Goal: Information Seeking & Learning: Learn about a topic

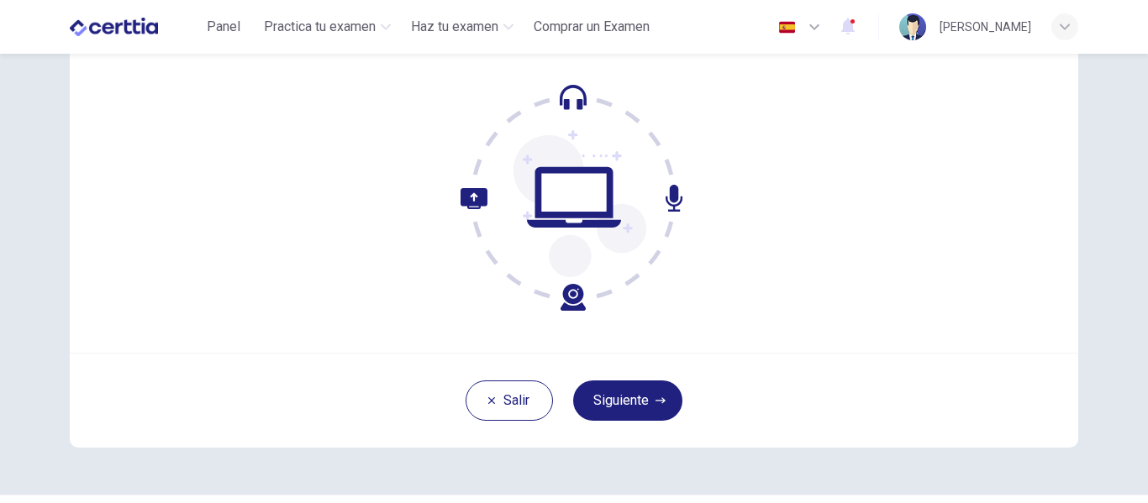
scroll to position [152, 0]
click at [650, 398] on button "Siguiente" at bounding box center [627, 400] width 109 height 40
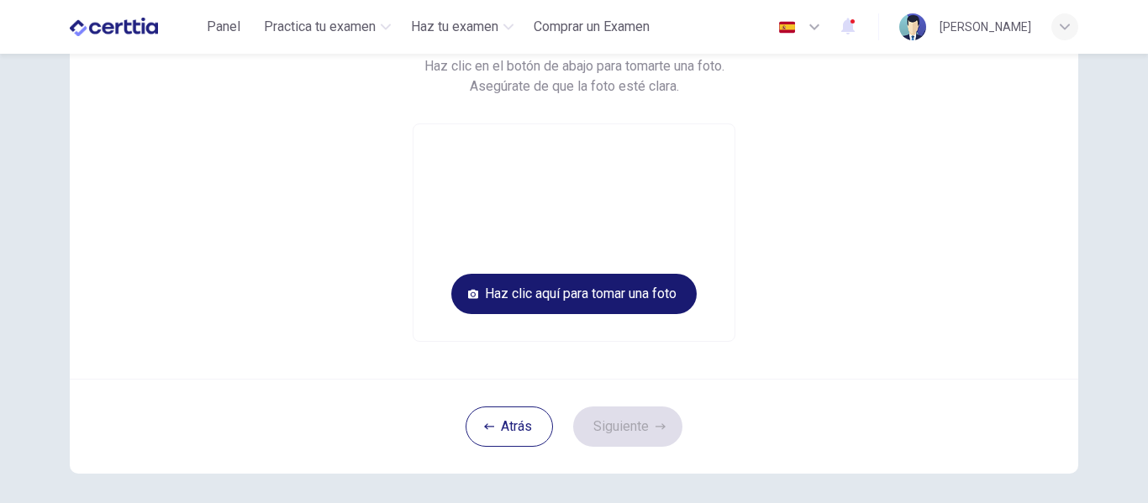
click at [572, 301] on button "Haz clic aquí para tomar una foto" at bounding box center [573, 294] width 245 height 40
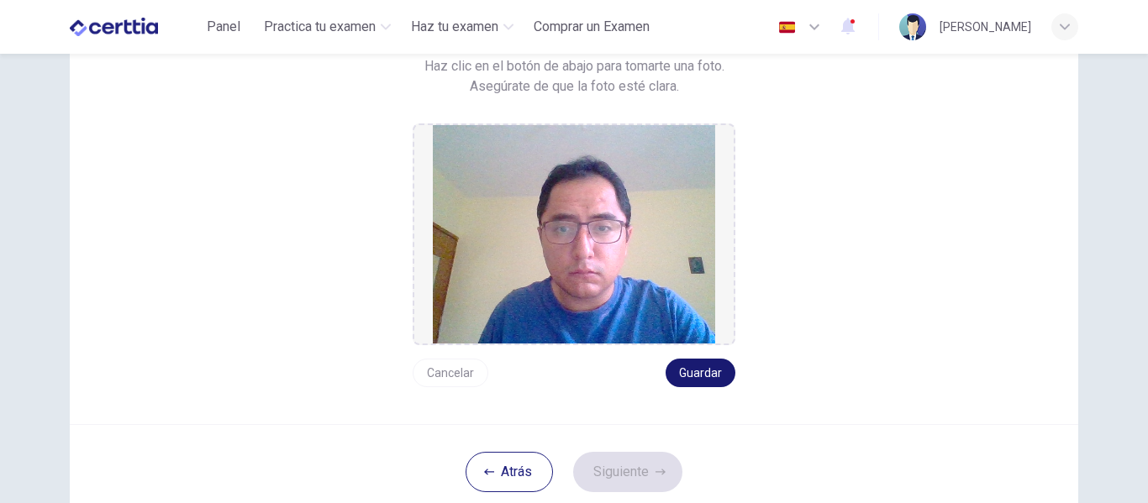
click at [697, 382] on button "Guardar" at bounding box center [701, 373] width 70 height 29
click at [635, 467] on button "Siguiente" at bounding box center [627, 472] width 109 height 40
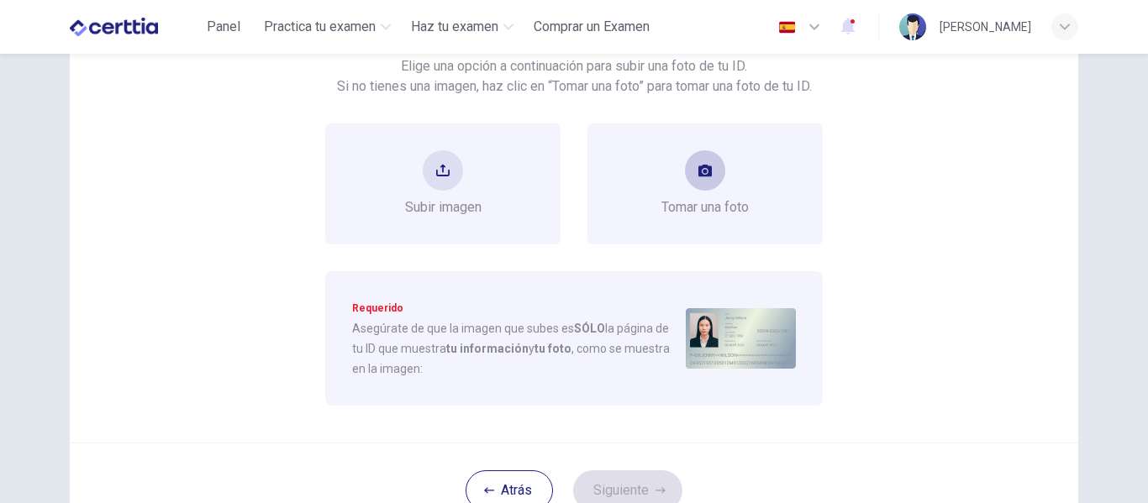
click at [711, 186] on button "take photo" at bounding box center [705, 170] width 40 height 40
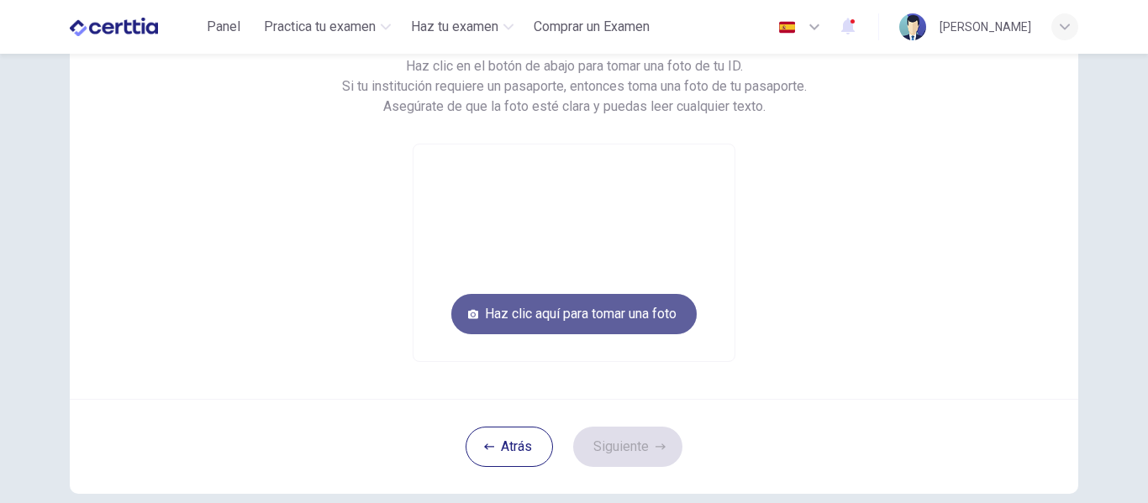
click at [609, 311] on button "Haz clic aquí para tomar una foto" at bounding box center [573, 314] width 245 height 40
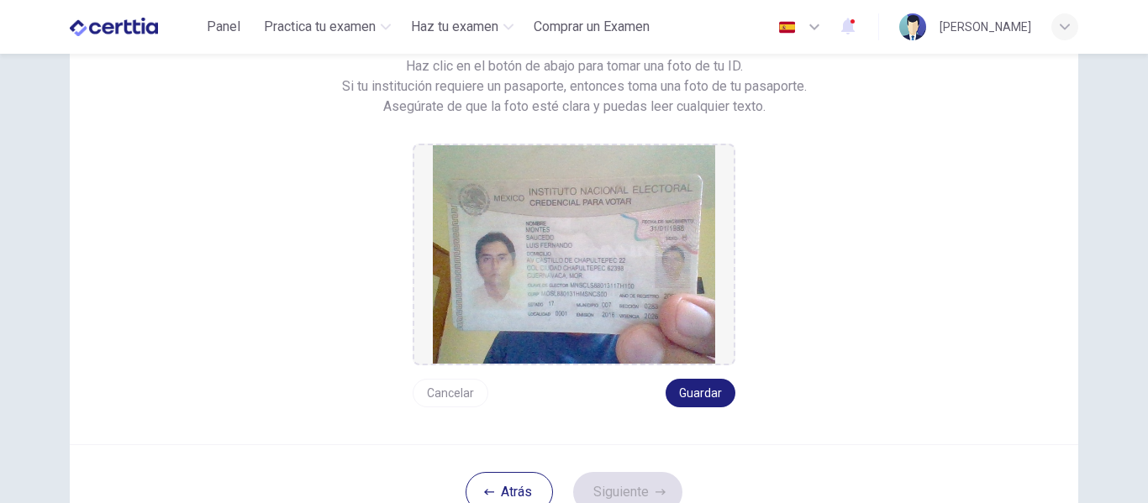
click at [465, 402] on button "Cancelar" at bounding box center [451, 393] width 76 height 29
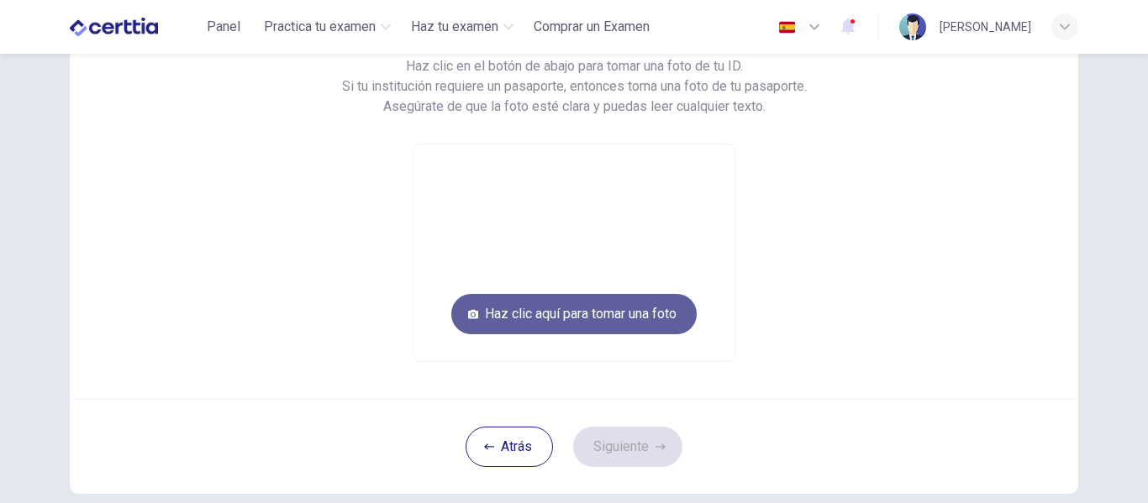
click at [552, 317] on button "Haz clic aquí para tomar una foto" at bounding box center [573, 314] width 245 height 40
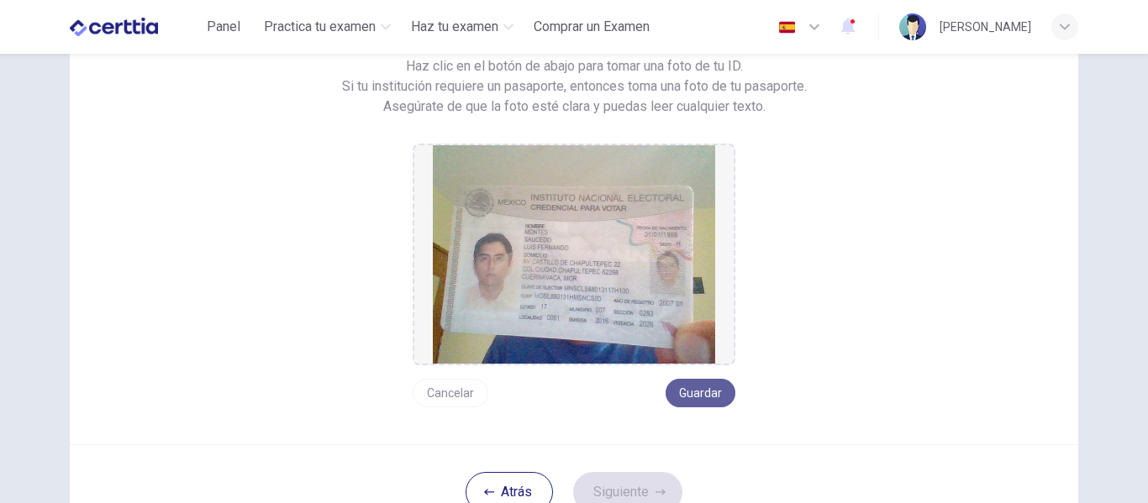
click at [698, 393] on button "Guardar" at bounding box center [701, 393] width 70 height 29
click at [640, 482] on button "Siguiente" at bounding box center [627, 492] width 109 height 40
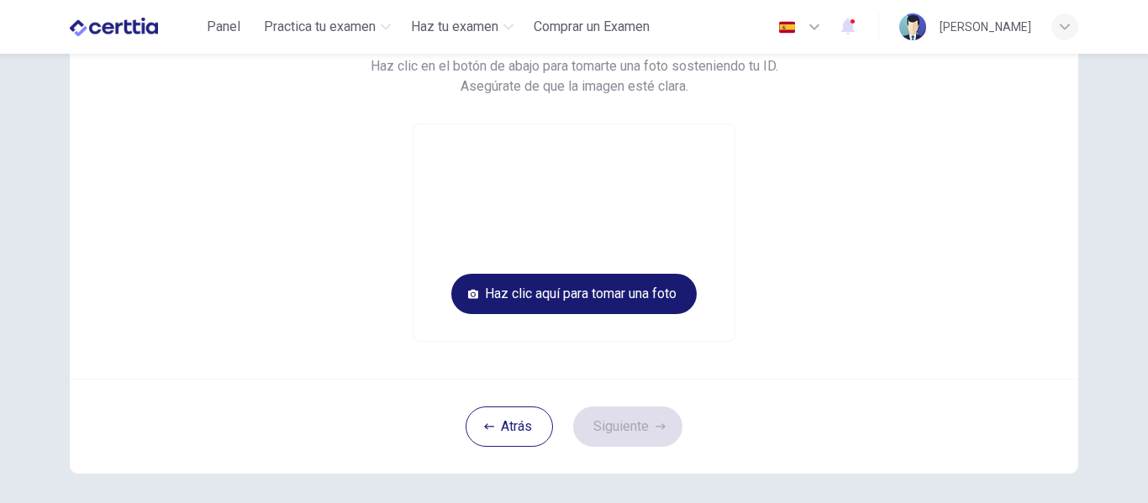
click at [582, 305] on button "Haz clic aquí para tomar una foto" at bounding box center [573, 294] width 245 height 40
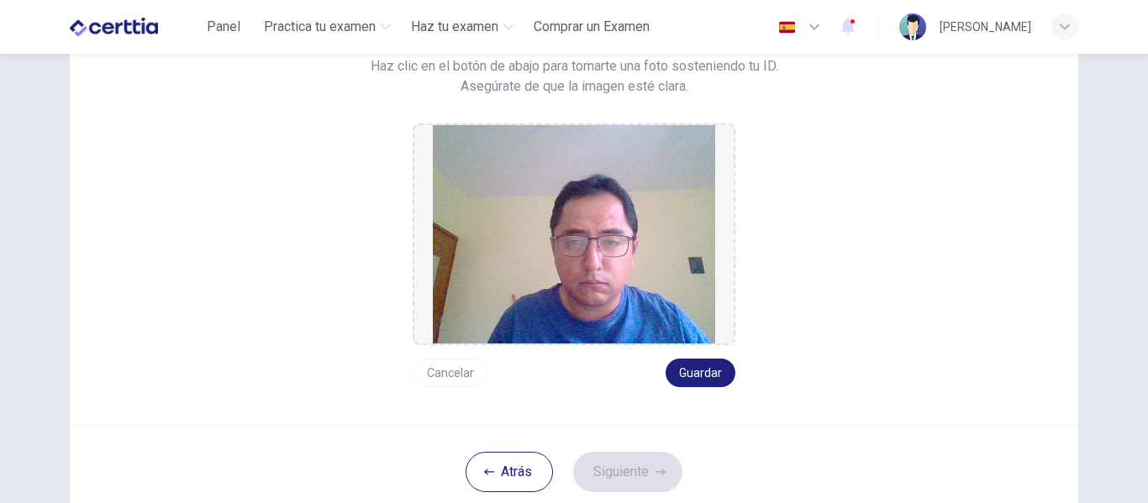
click at [454, 382] on button "Cancelar" at bounding box center [451, 373] width 76 height 29
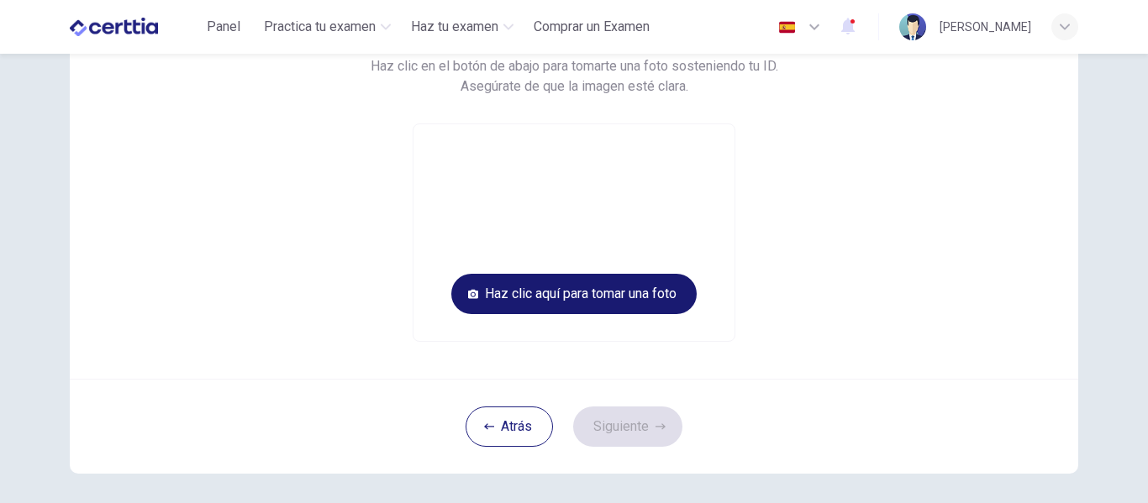
click at [551, 288] on button "Haz clic aquí para tomar una foto" at bounding box center [573, 294] width 245 height 40
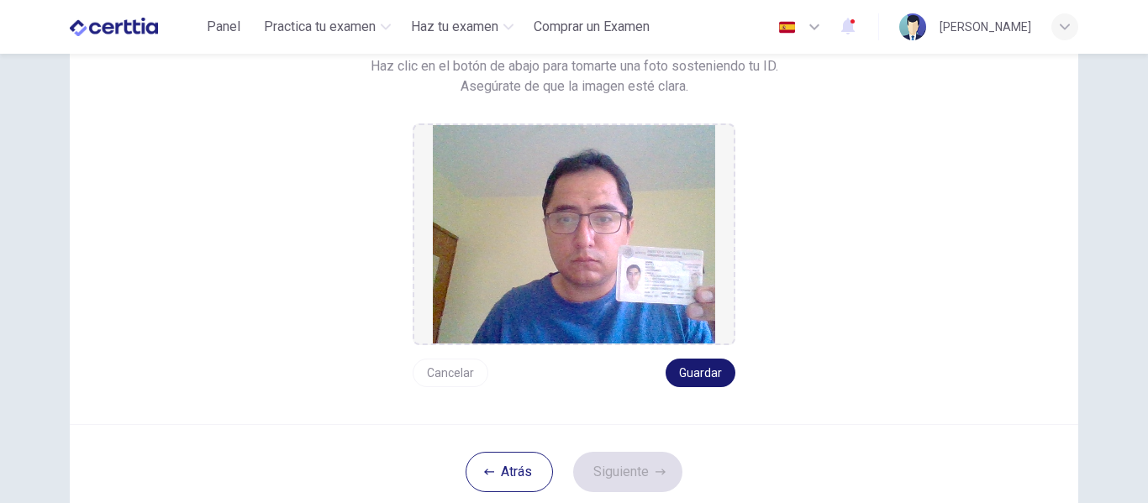
click at [688, 362] on button "Guardar" at bounding box center [701, 373] width 70 height 29
click at [635, 467] on button "Siguiente" at bounding box center [627, 472] width 109 height 40
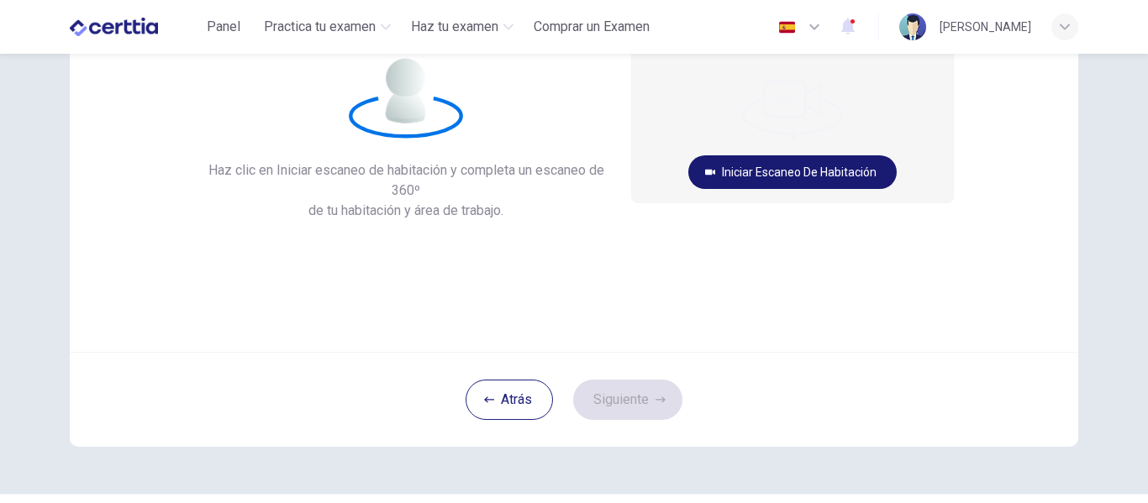
click at [803, 170] on button "Iniciar escaneo de habitación" at bounding box center [792, 172] width 208 height 34
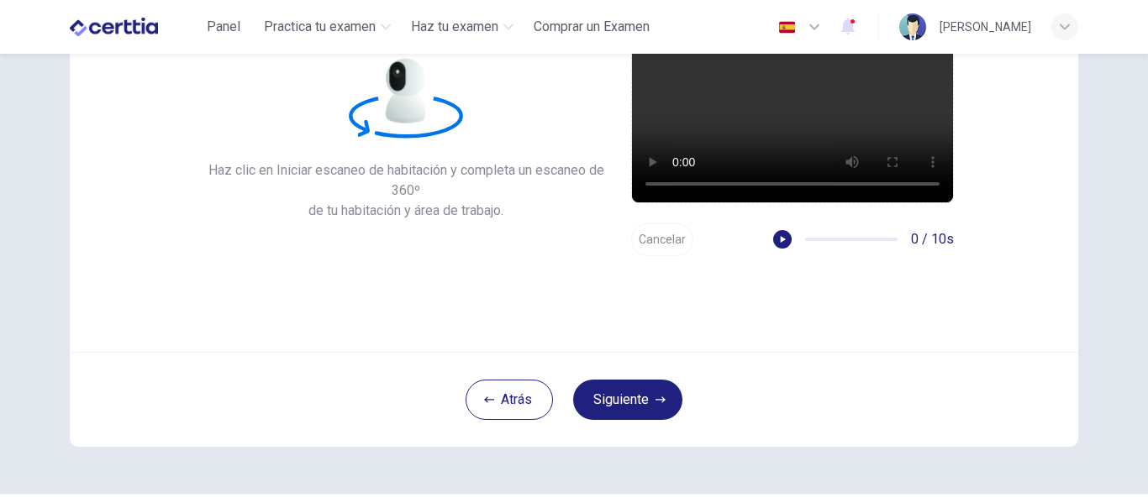
click at [666, 236] on button "Cancelar" at bounding box center [662, 240] width 62 height 33
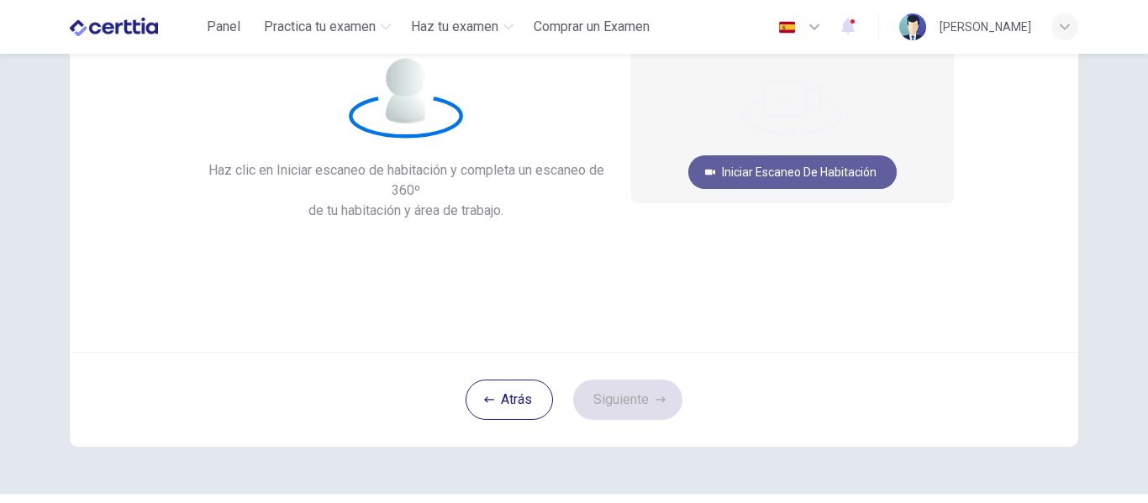
click at [773, 176] on button "Iniciar escaneo de habitación" at bounding box center [792, 172] width 208 height 34
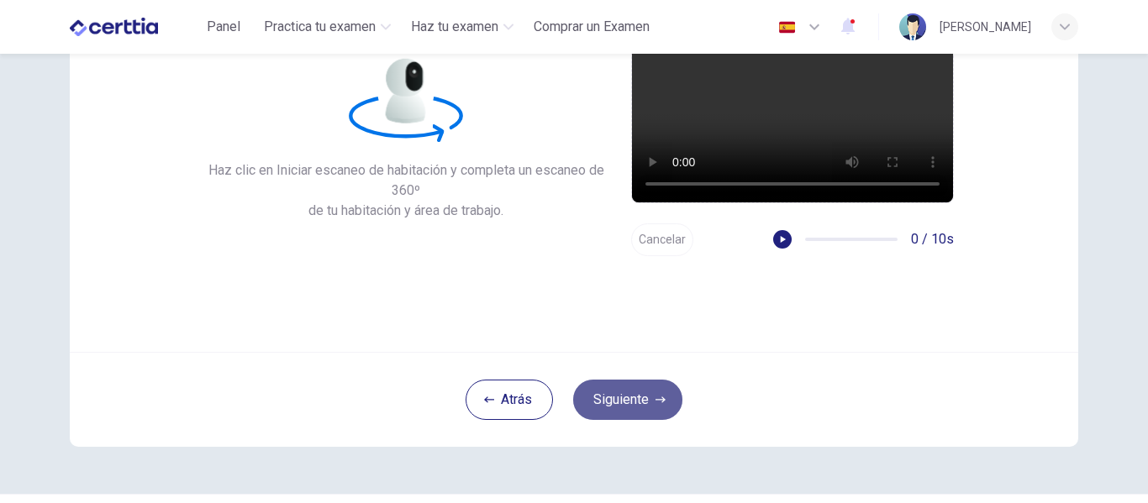
click at [626, 393] on button "Siguiente" at bounding box center [627, 400] width 109 height 40
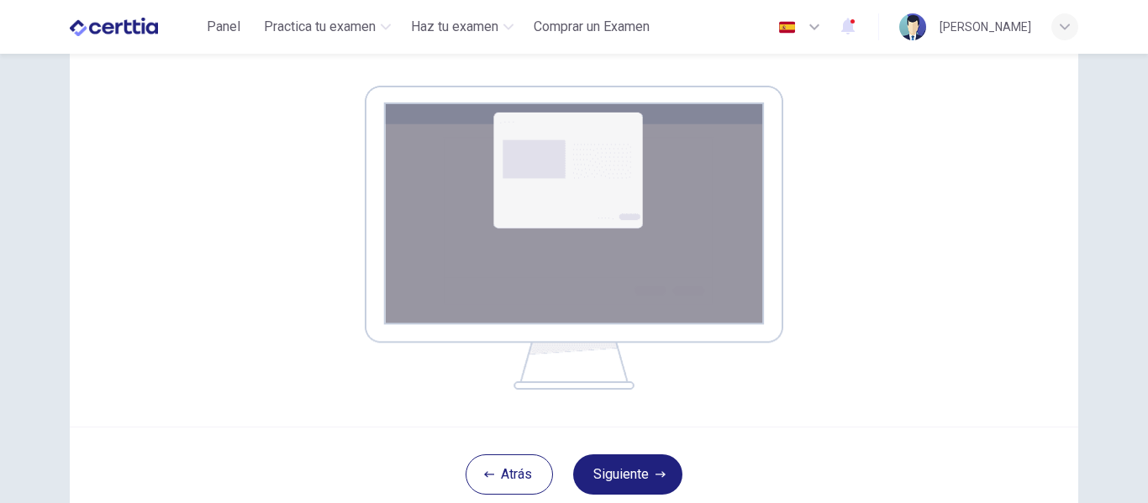
scroll to position [260, 0]
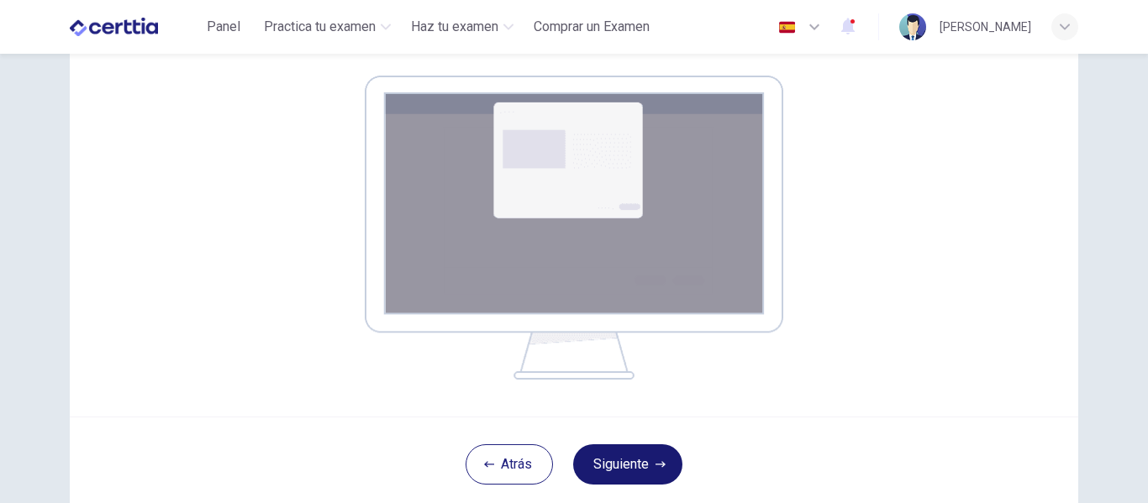
click at [622, 472] on button "Siguiente" at bounding box center [627, 465] width 109 height 40
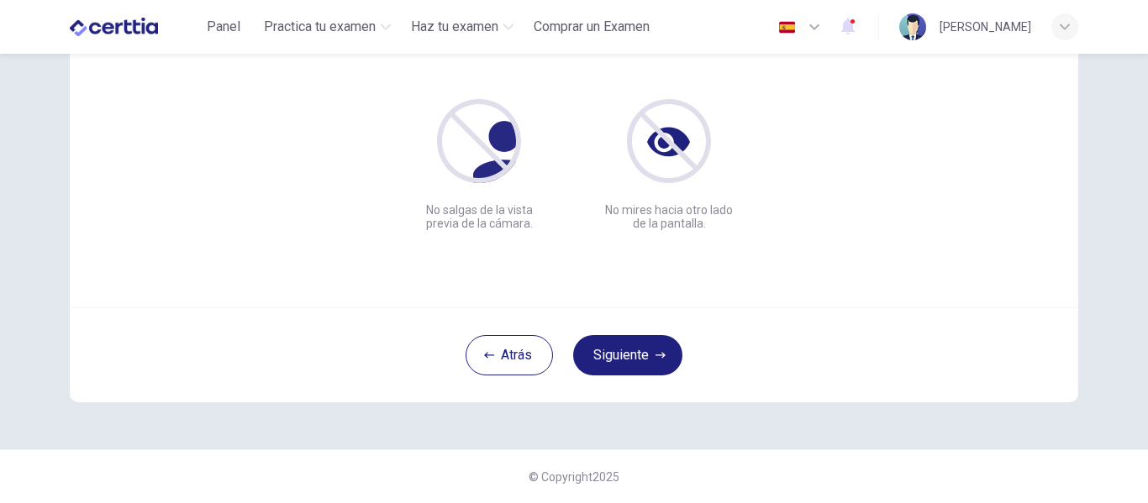
scroll to position [197, 0]
click at [645, 359] on button "Siguiente" at bounding box center [627, 355] width 109 height 40
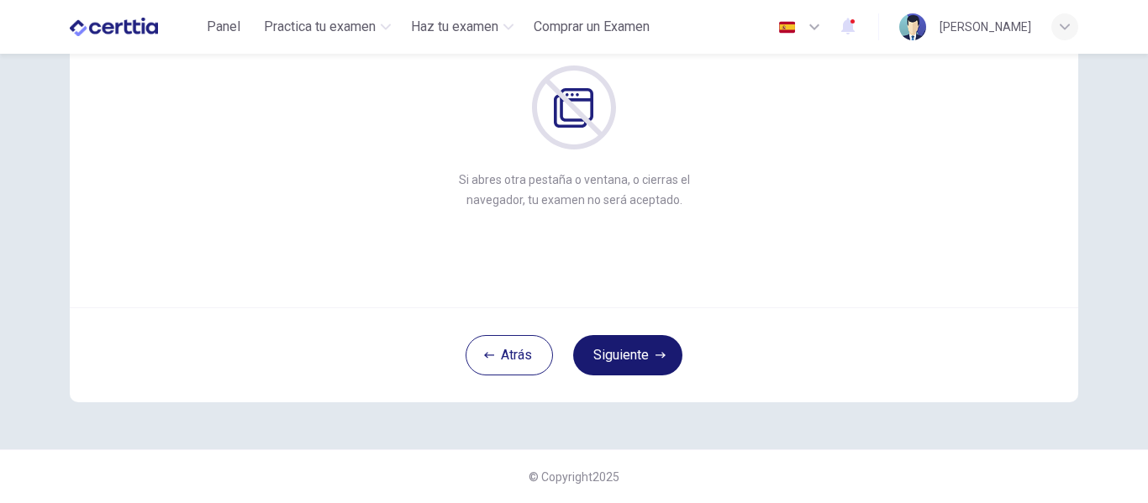
click at [645, 359] on button "Siguiente" at bounding box center [627, 355] width 109 height 40
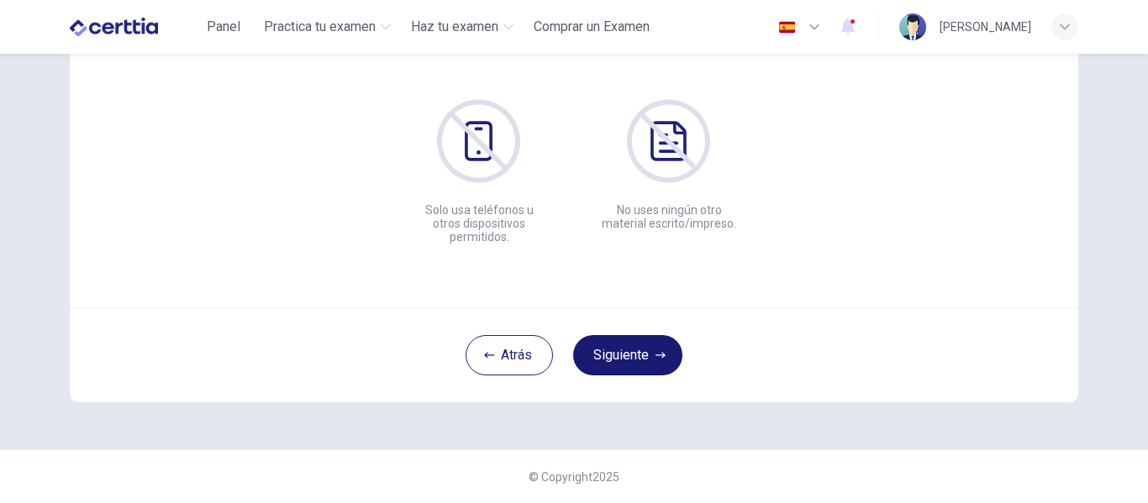
click at [645, 359] on button "Siguiente" at bounding box center [627, 355] width 109 height 40
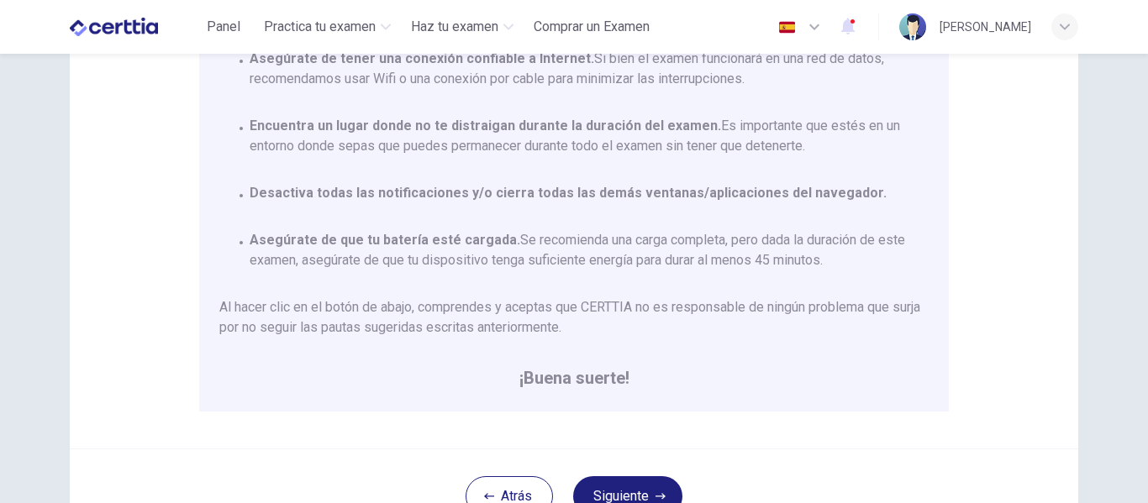
scroll to position [346, 0]
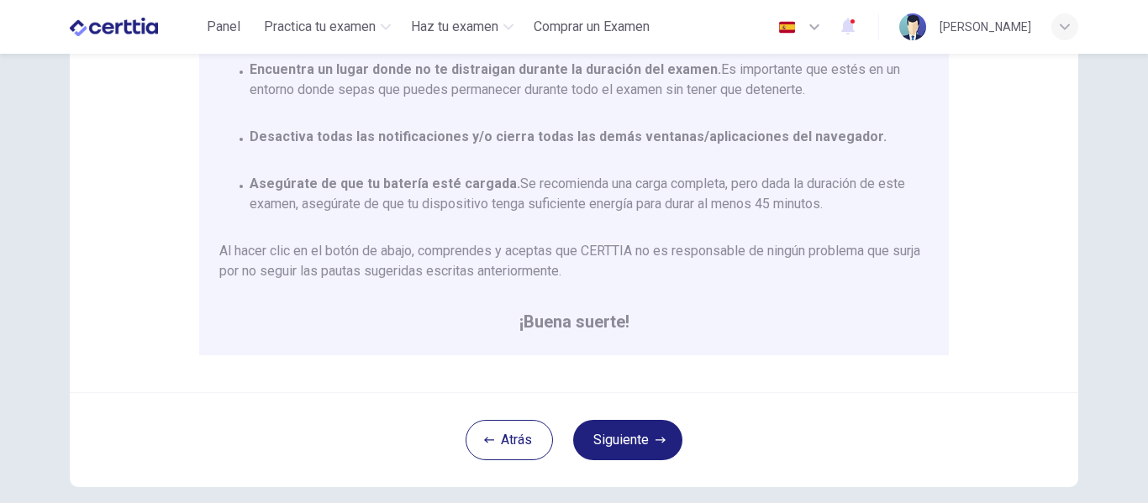
click at [1054, 268] on div "Aviso General: Estás a punto de comenzar un CET1 Lectura . Por favor, [PERSON_N…" at bounding box center [574, 74] width 1009 height 638
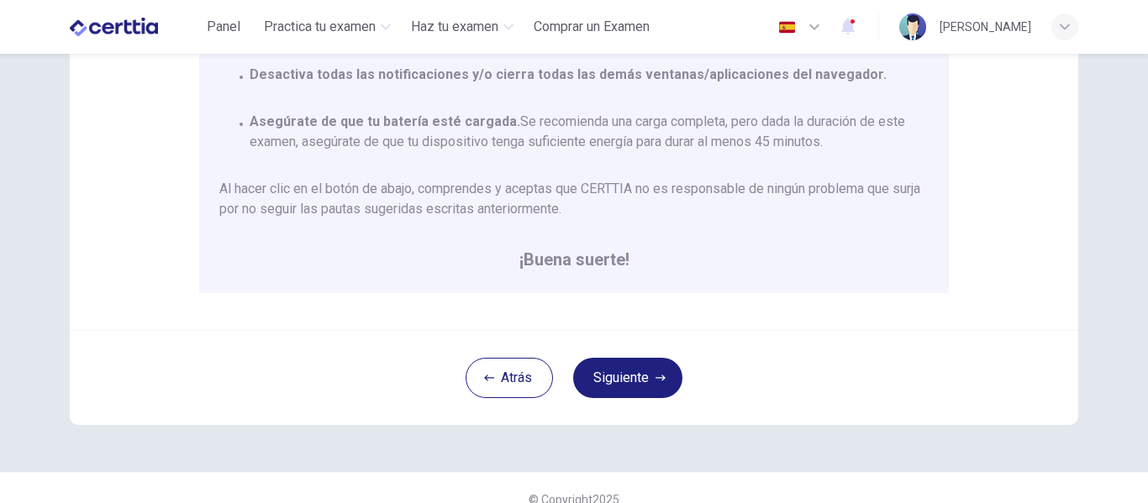
scroll to position [431, 0]
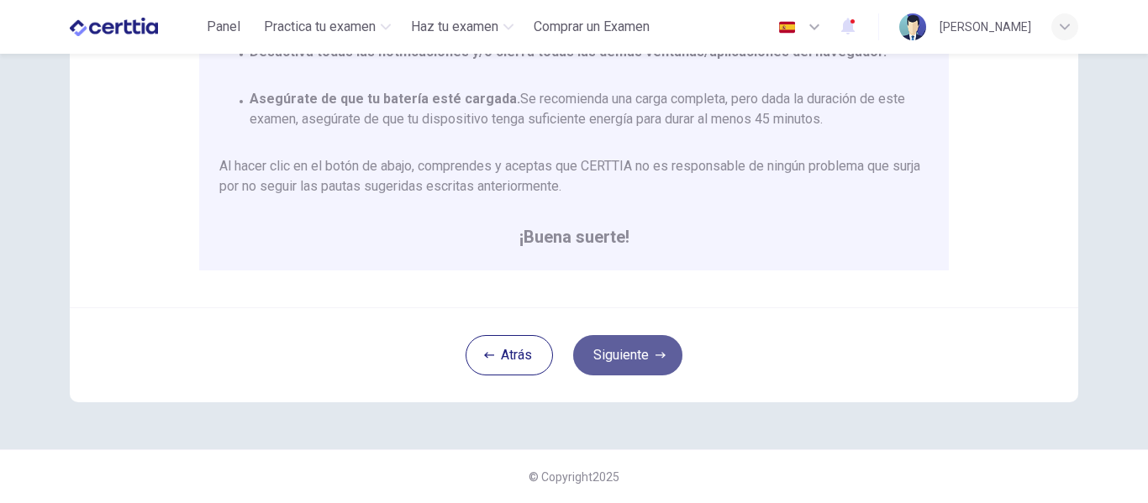
click at [640, 350] on button "Siguiente" at bounding box center [627, 355] width 109 height 40
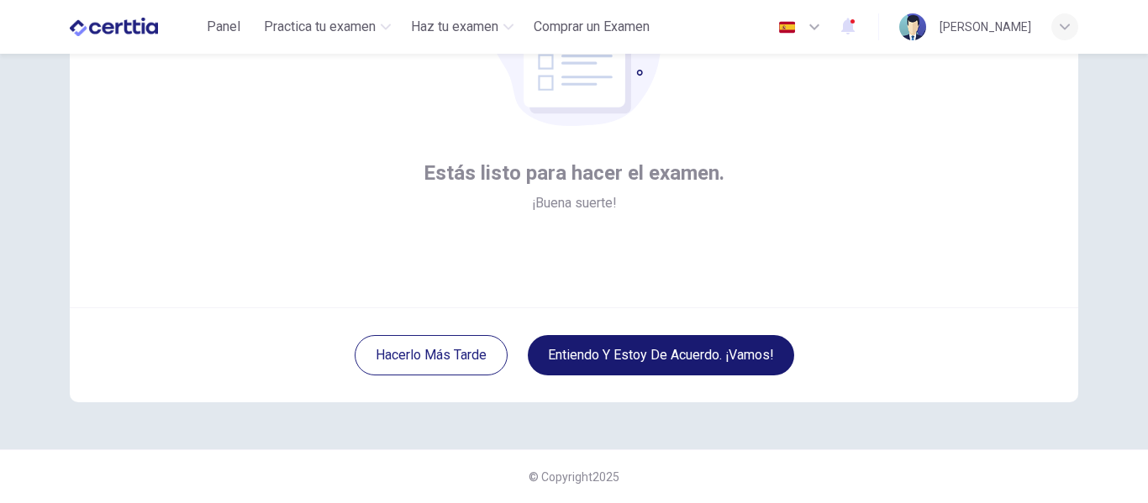
click at [652, 355] on button "Entiendo y estoy de acuerdo. ¡Vamos!" at bounding box center [661, 355] width 266 height 40
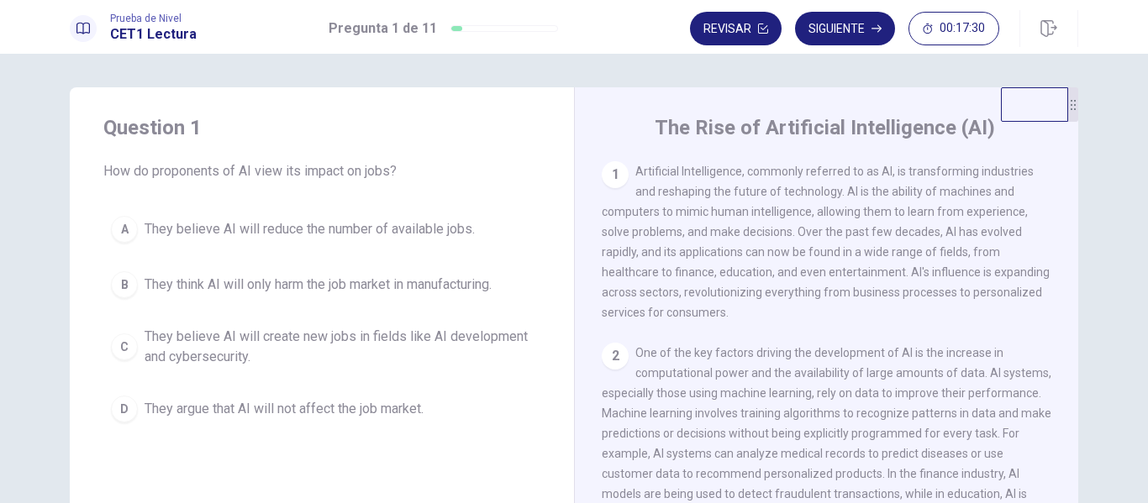
click at [160, 340] on span "They believe AI will create new jobs in fields like AI development and cybersec…" at bounding box center [339, 347] width 388 height 40
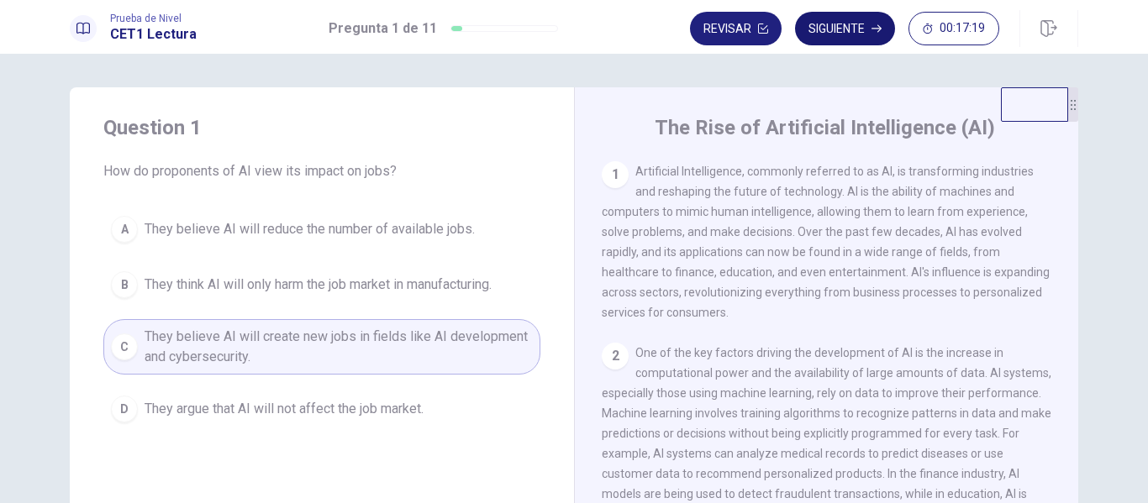
click at [834, 26] on button "Siguiente" at bounding box center [845, 29] width 100 height 34
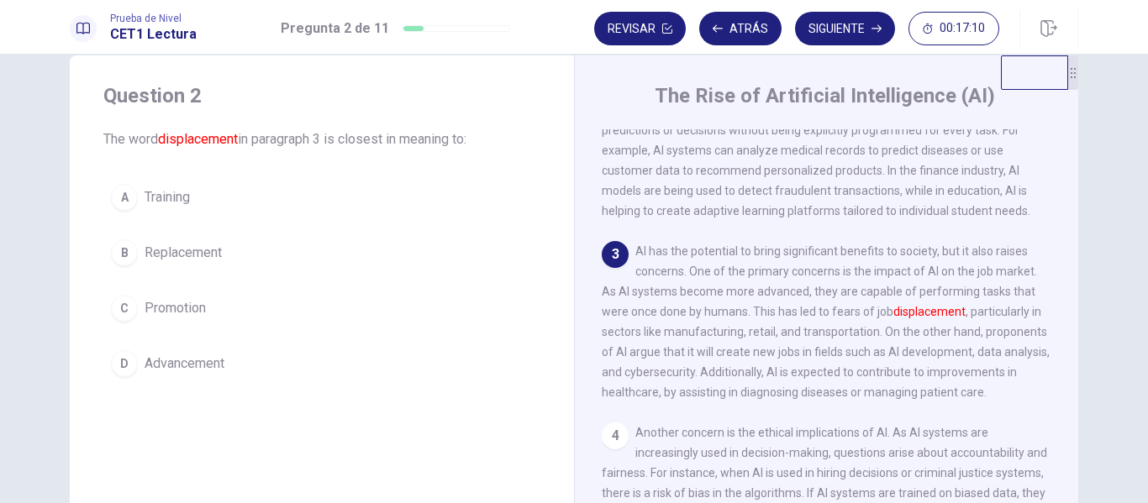
scroll to position [41, 0]
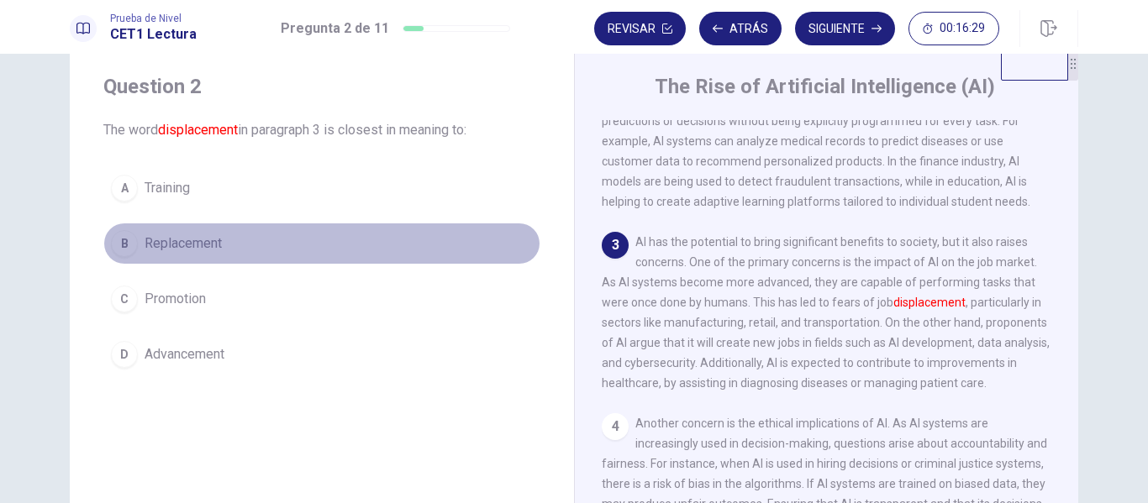
click at [162, 249] on span "Replacement" at bounding box center [183, 244] width 77 height 20
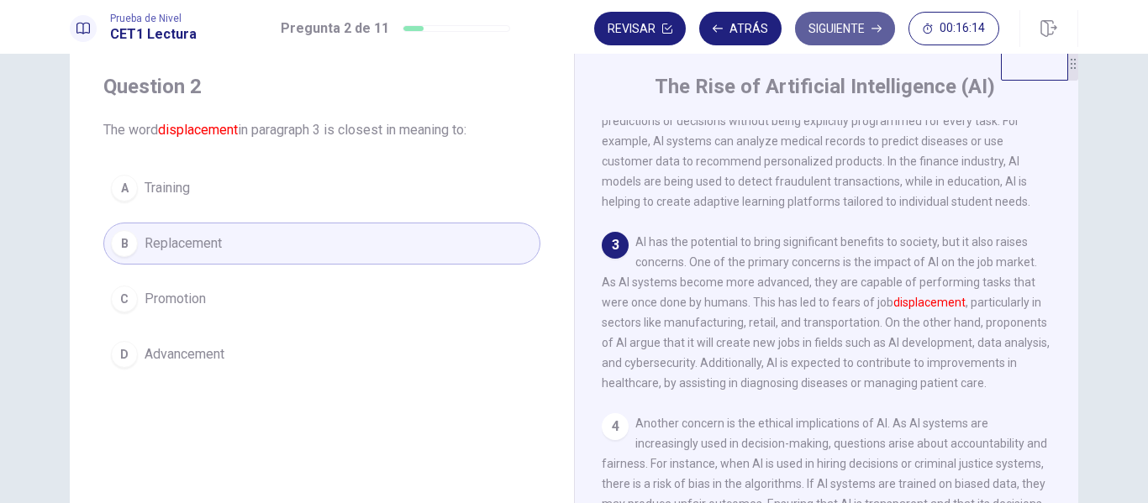
click at [835, 30] on button "Siguiente" at bounding box center [845, 29] width 100 height 34
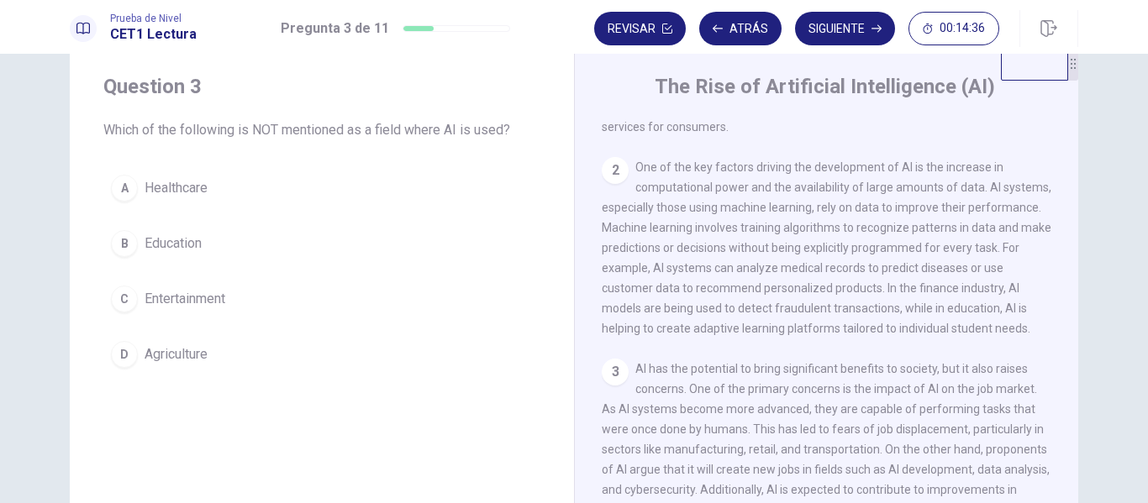
scroll to position [143, 0]
click at [726, 30] on button "Atrás" at bounding box center [740, 29] width 82 height 34
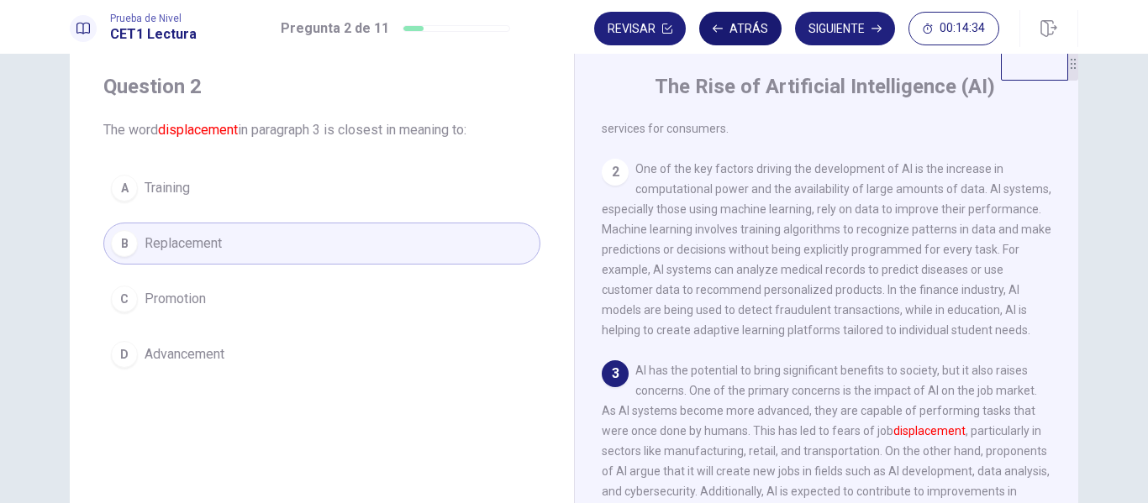
scroll to position [271, 0]
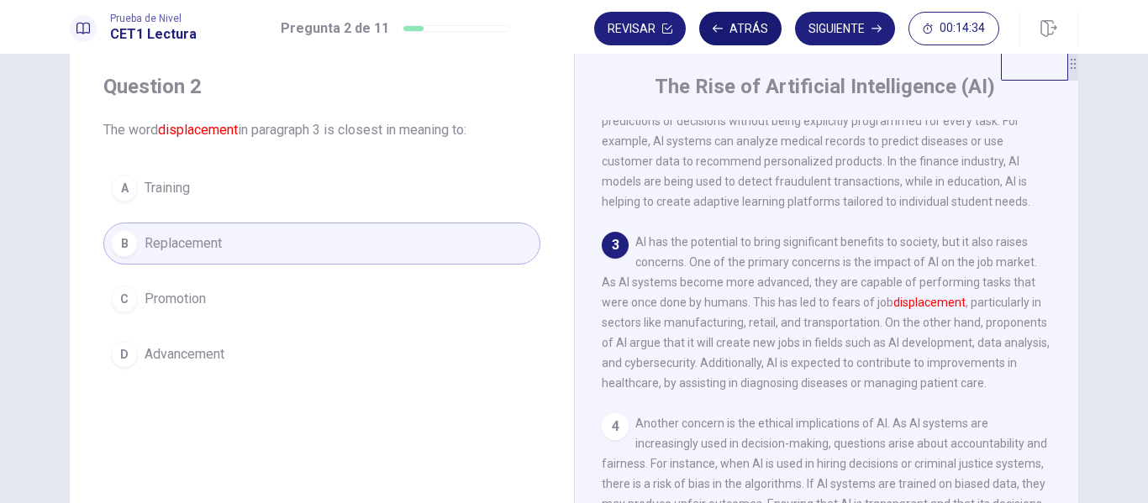
click at [726, 30] on button "Atrás" at bounding box center [740, 29] width 82 height 34
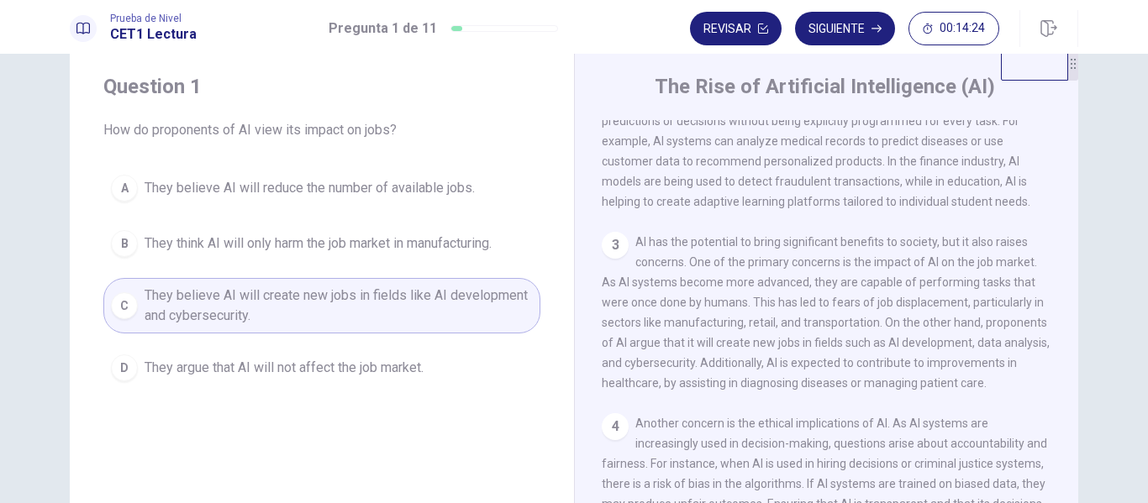
click at [279, 245] on span "They think AI will only harm the job market in manufacturing." at bounding box center [318, 244] width 347 height 20
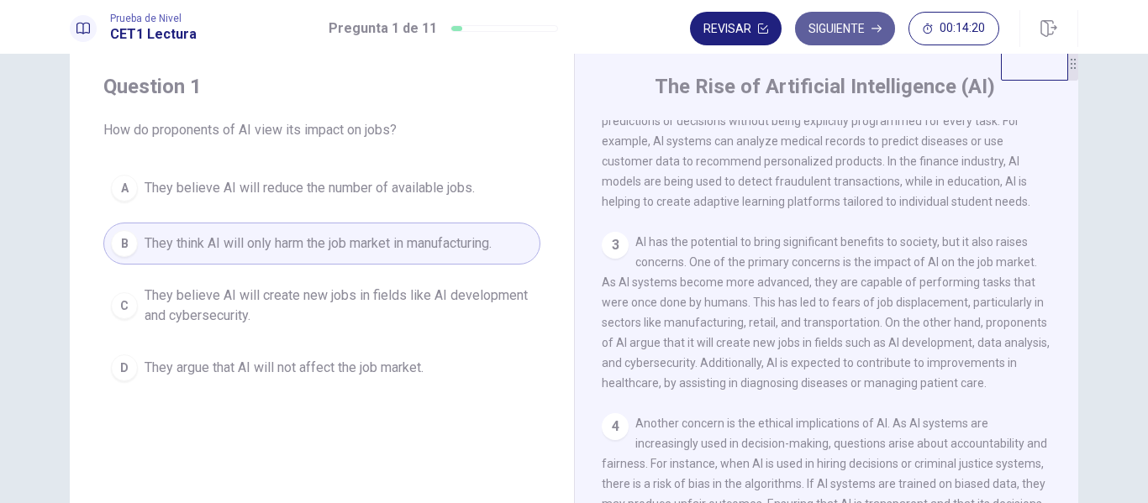
click at [846, 29] on button "Siguiente" at bounding box center [845, 29] width 100 height 34
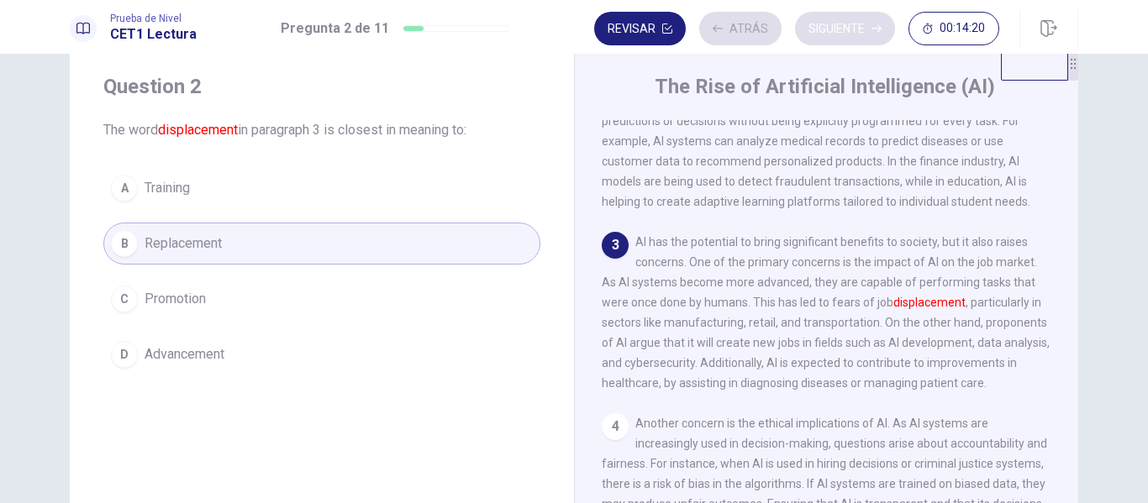
scroll to position [398, 0]
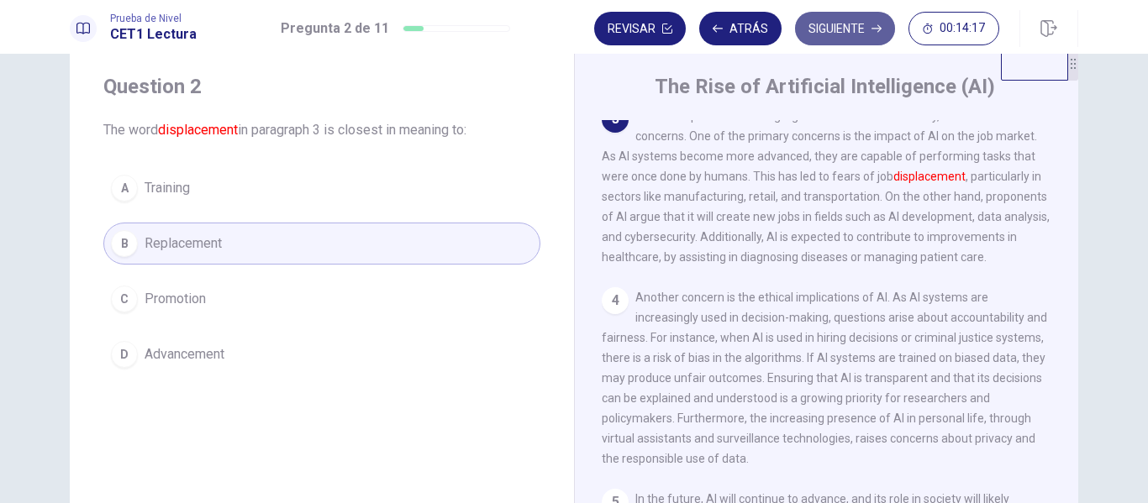
click at [846, 29] on button "Siguiente" at bounding box center [845, 29] width 100 height 34
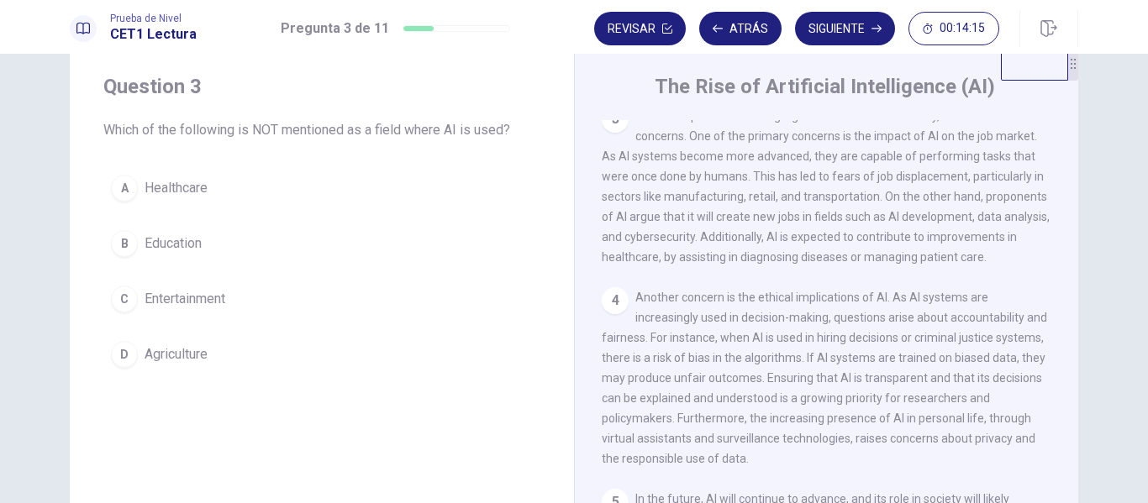
click at [166, 296] on span "Entertainment" at bounding box center [185, 299] width 81 height 20
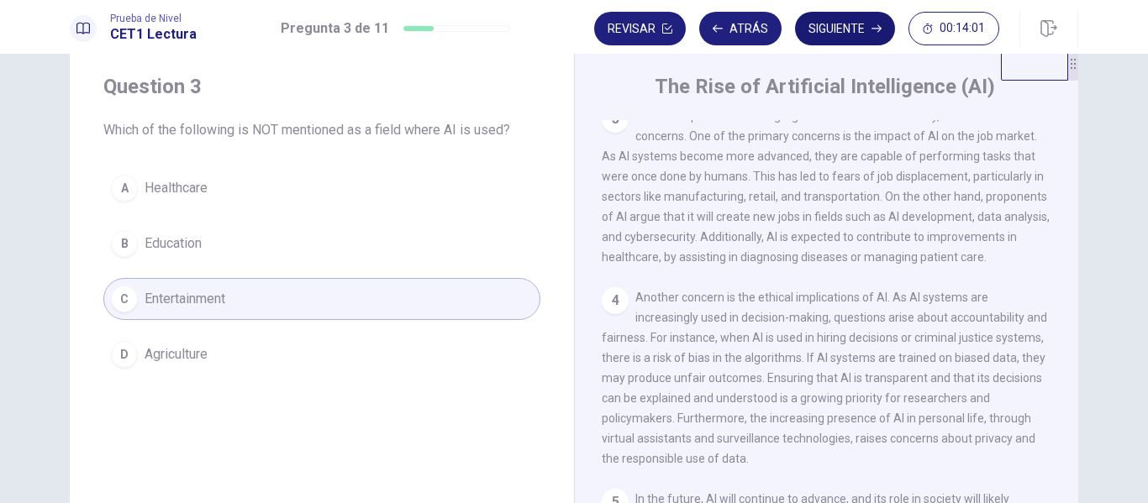
click at [826, 37] on button "Siguiente" at bounding box center [845, 29] width 100 height 34
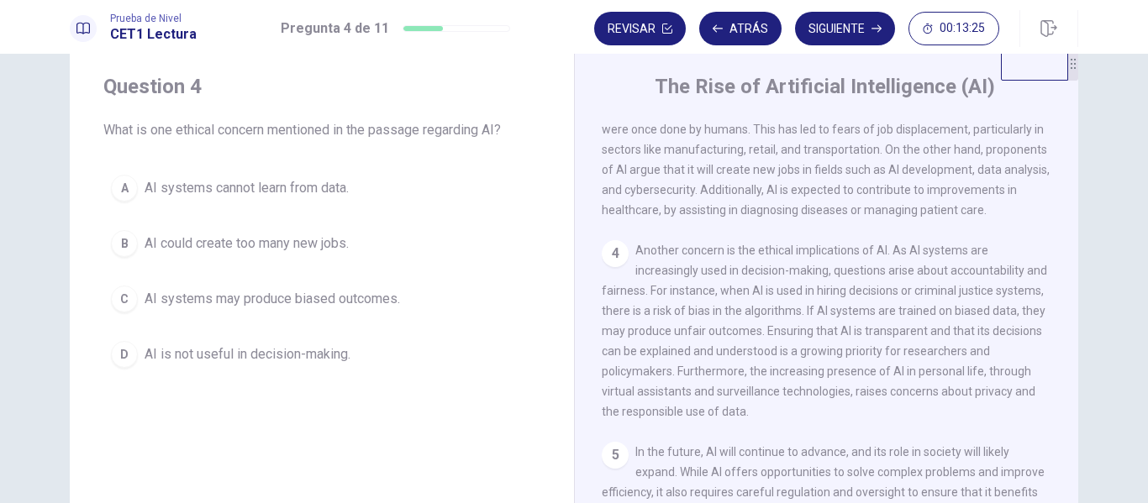
scroll to position [494, 0]
click at [265, 304] on span "AI systems may produce biased outcomes." at bounding box center [273, 299] width 256 height 20
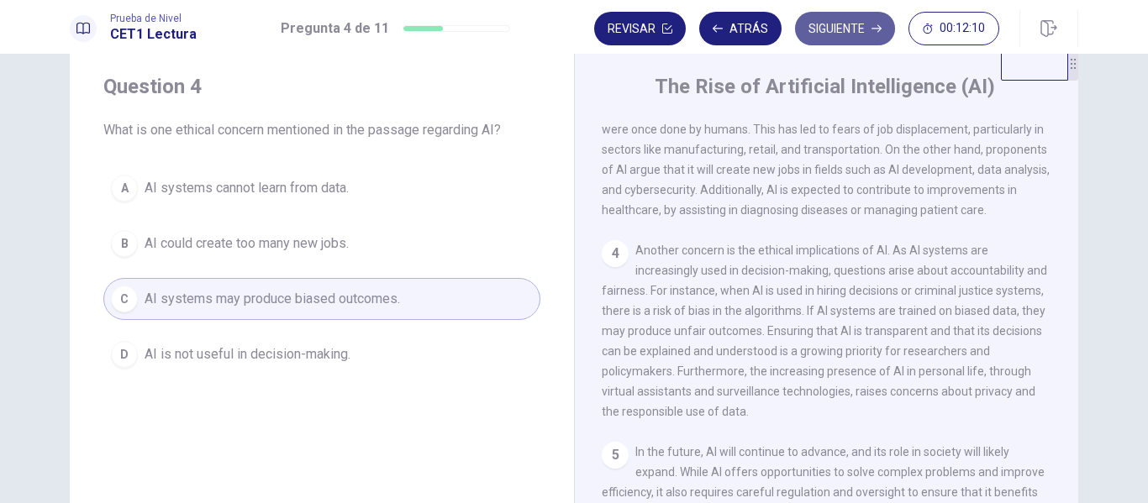
click at [839, 29] on button "Siguiente" at bounding box center [845, 29] width 100 height 34
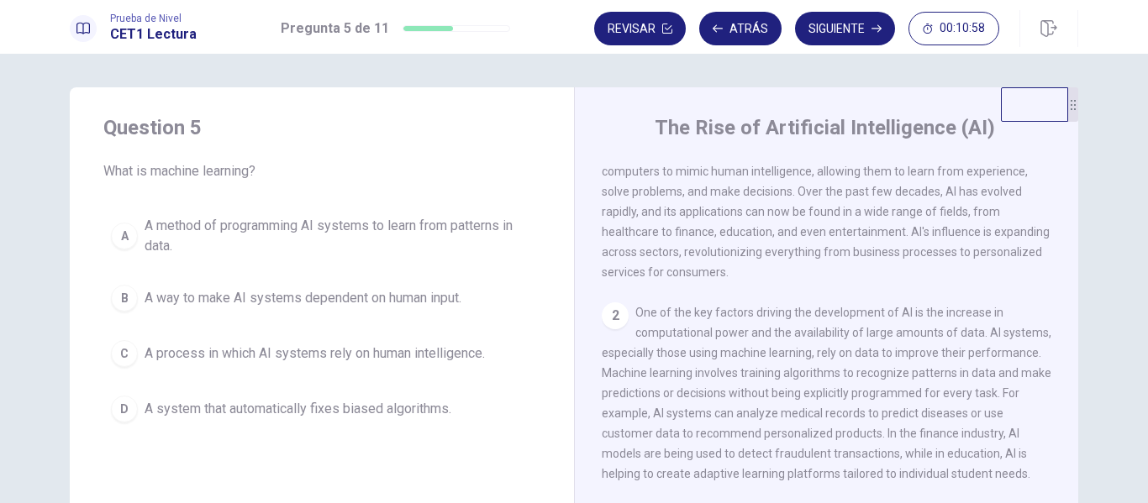
scroll to position [0, 0]
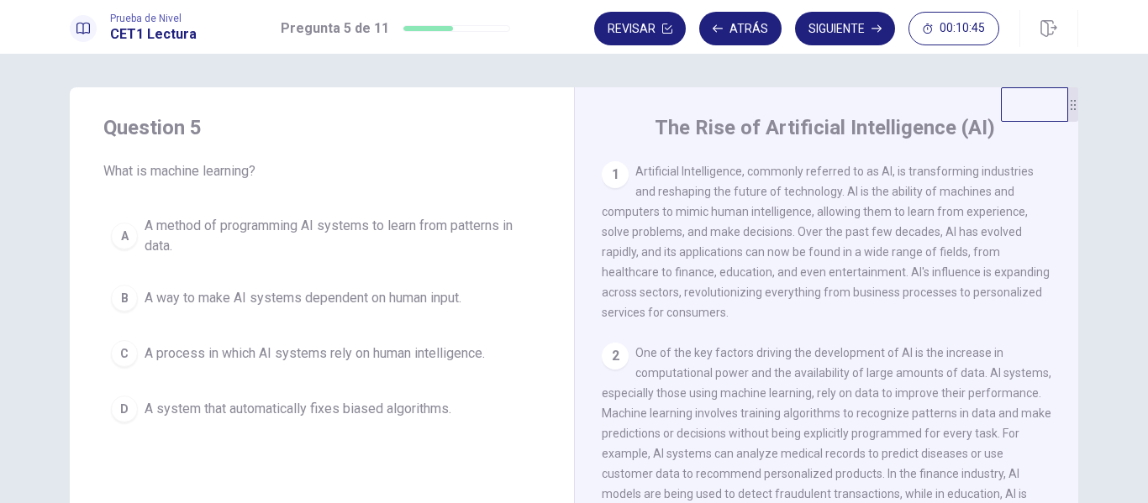
click at [229, 228] on span "A method of programming AI systems to learn from patterns in data." at bounding box center [339, 236] width 388 height 40
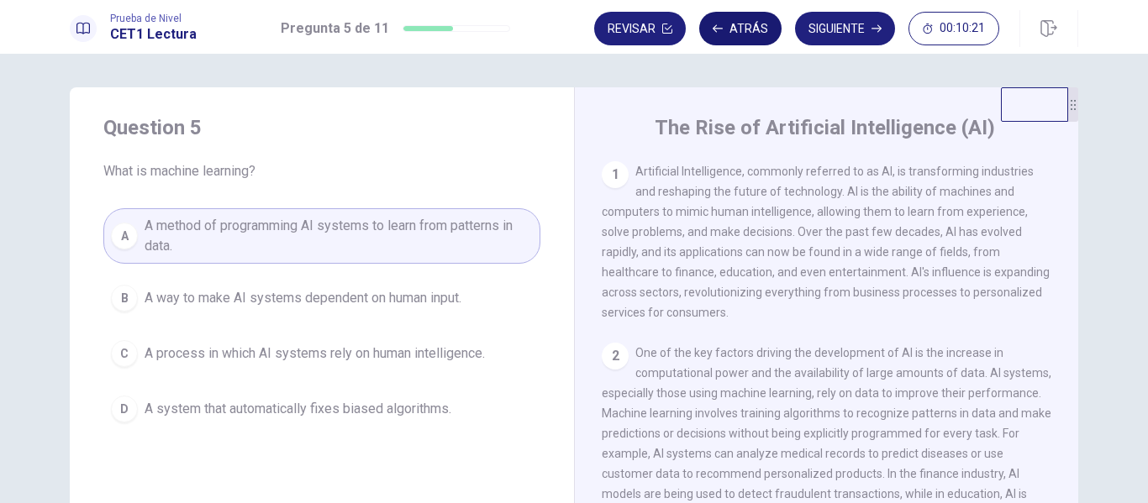
click at [732, 26] on button "Atrás" at bounding box center [740, 29] width 82 height 34
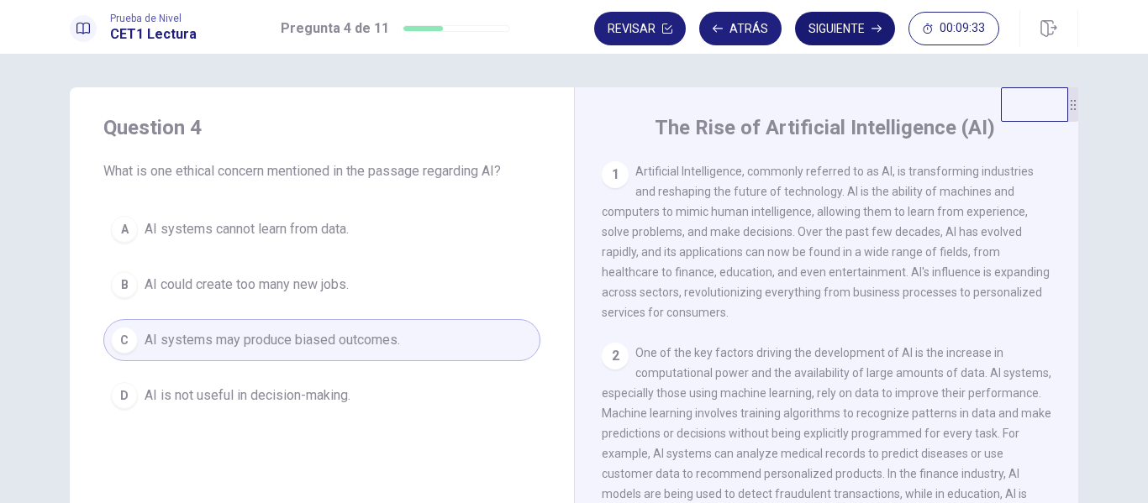
click at [849, 24] on button "Siguiente" at bounding box center [845, 29] width 100 height 34
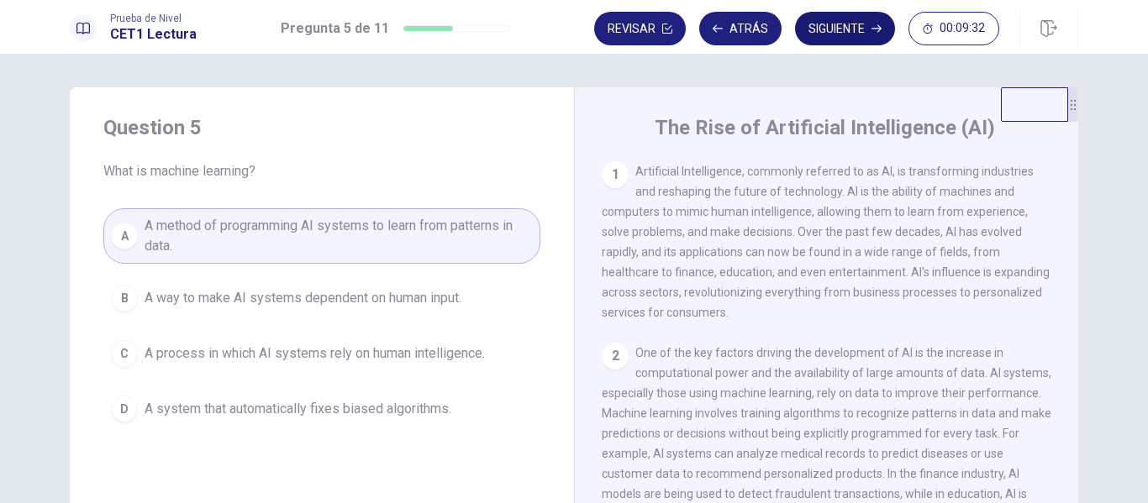
click at [849, 24] on button "Siguiente" at bounding box center [845, 29] width 100 height 34
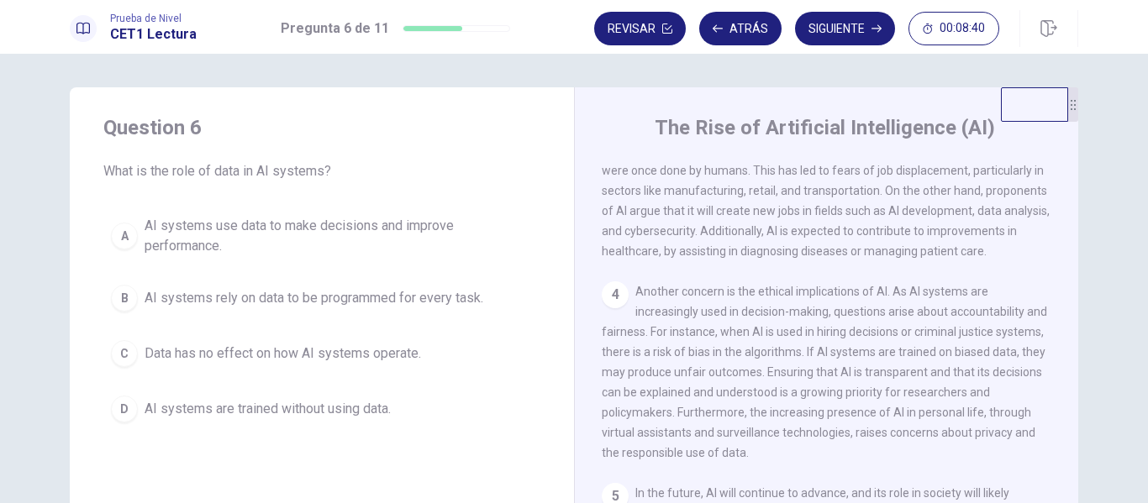
drag, startPoint x: 1039, startPoint y: 543, endPoint x: 1032, endPoint y: 455, distance: 88.5
click at [1032, 455] on div "1 Artificial Intelligence, commonly referred to as AI, is transforming industri…" at bounding box center [838, 402] width 472 height 483
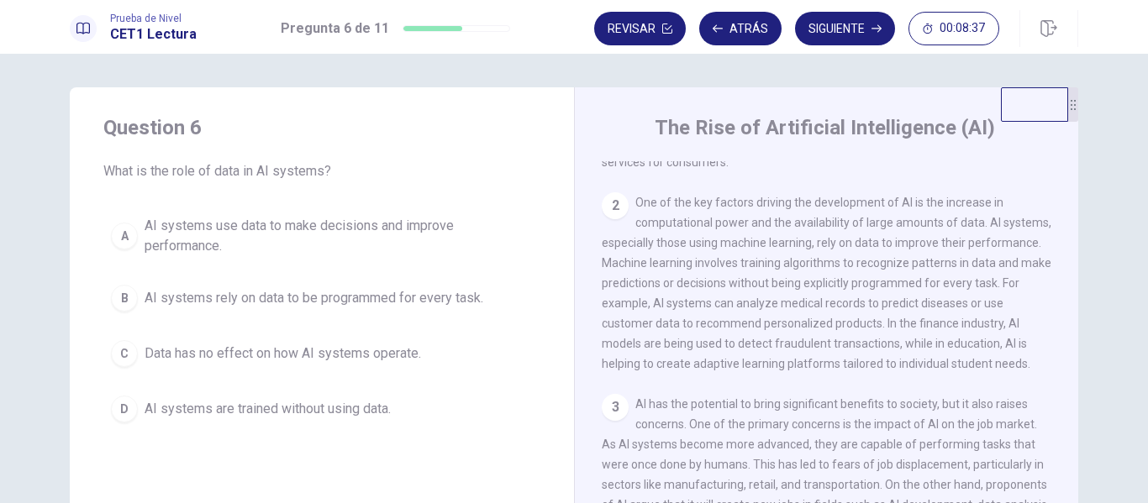
scroll to position [145, 0]
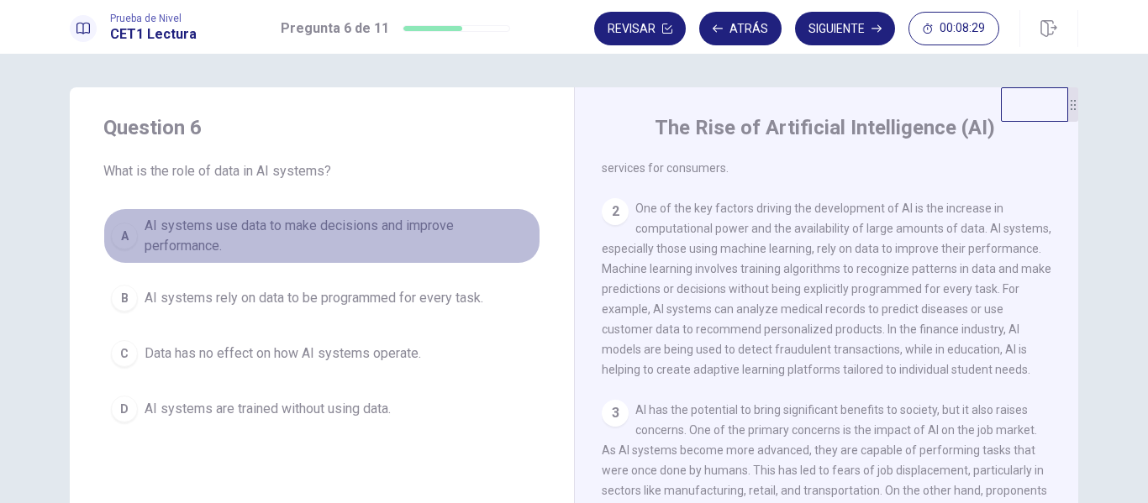
click at [216, 243] on span "AI systems use data to make decisions and improve performance." at bounding box center [339, 236] width 388 height 40
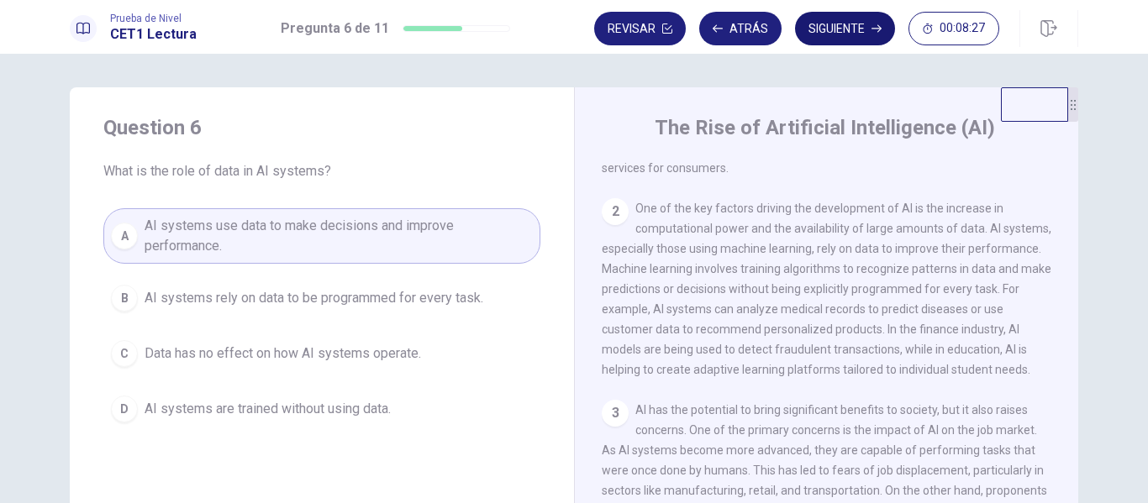
click at [844, 13] on button "Siguiente" at bounding box center [845, 29] width 100 height 34
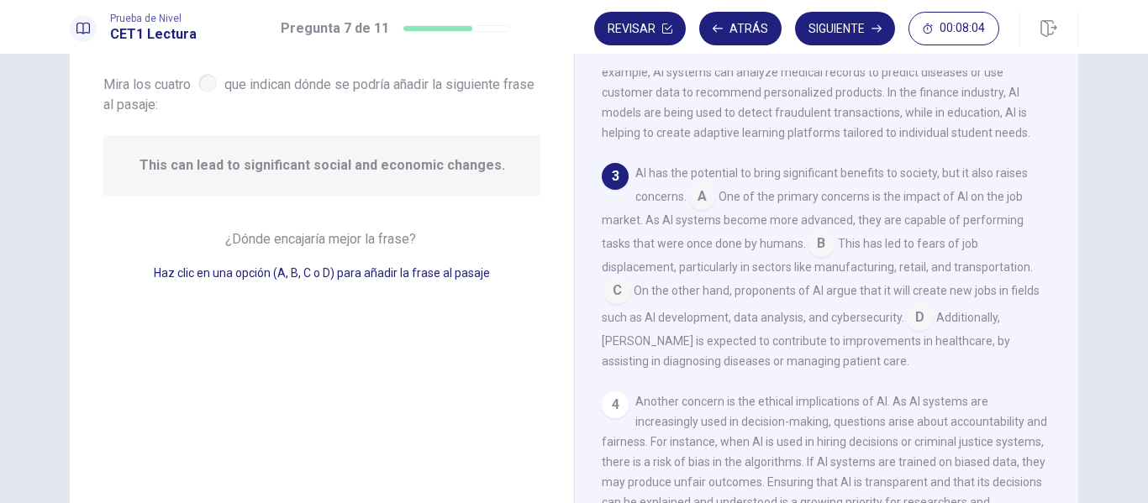
scroll to position [92, 0]
click at [618, 304] on input at bounding box center [616, 290] width 27 height 27
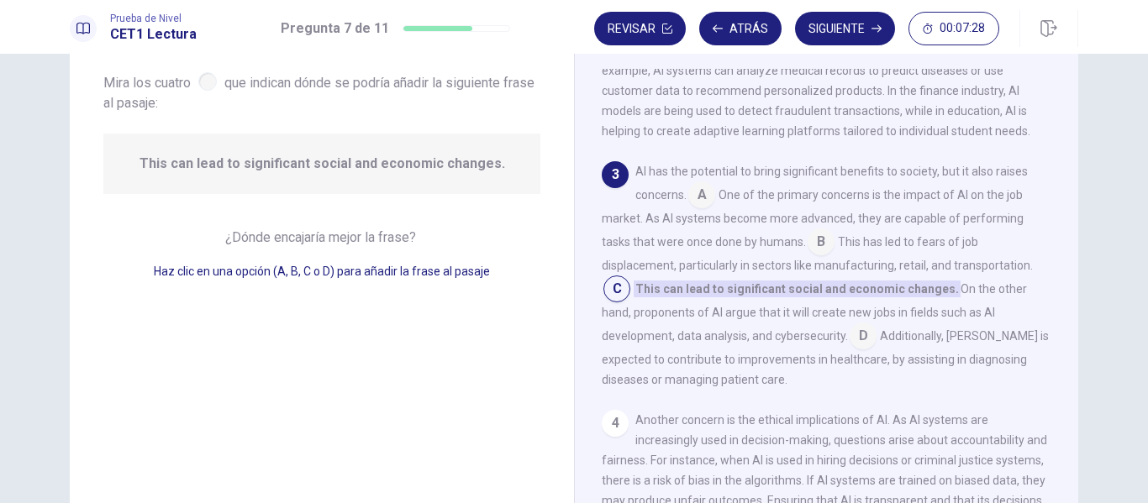
drag, startPoint x: 618, startPoint y: 308, endPoint x: 521, endPoint y: 251, distance: 112.3
click at [521, 251] on div "Question 7 Mira los cuatro que indican dónde se podría añadir la siguiente [PER…" at bounding box center [574, 287] width 1009 height 584
click at [850, 351] on input at bounding box center [863, 337] width 27 height 27
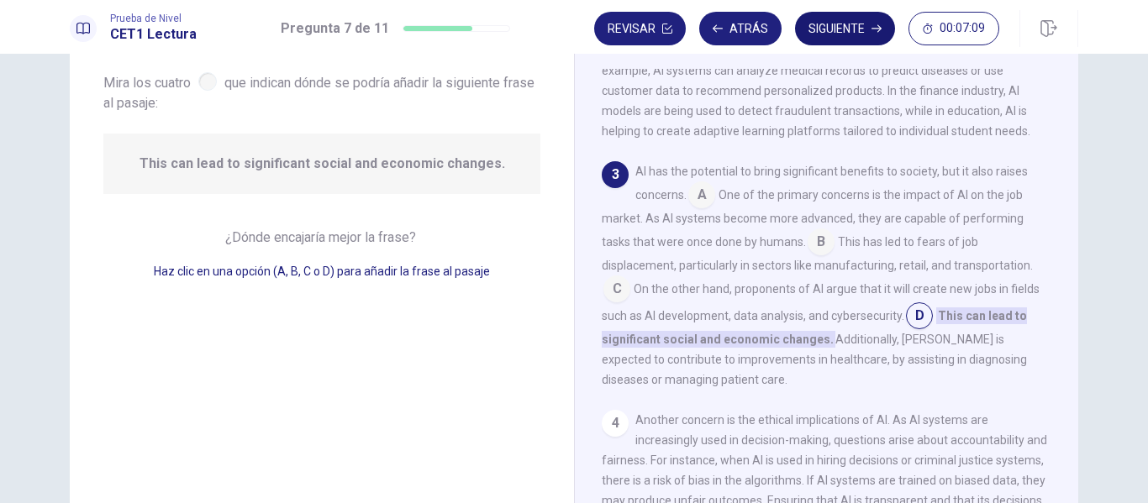
click at [840, 37] on button "Siguiente" at bounding box center [845, 29] width 100 height 34
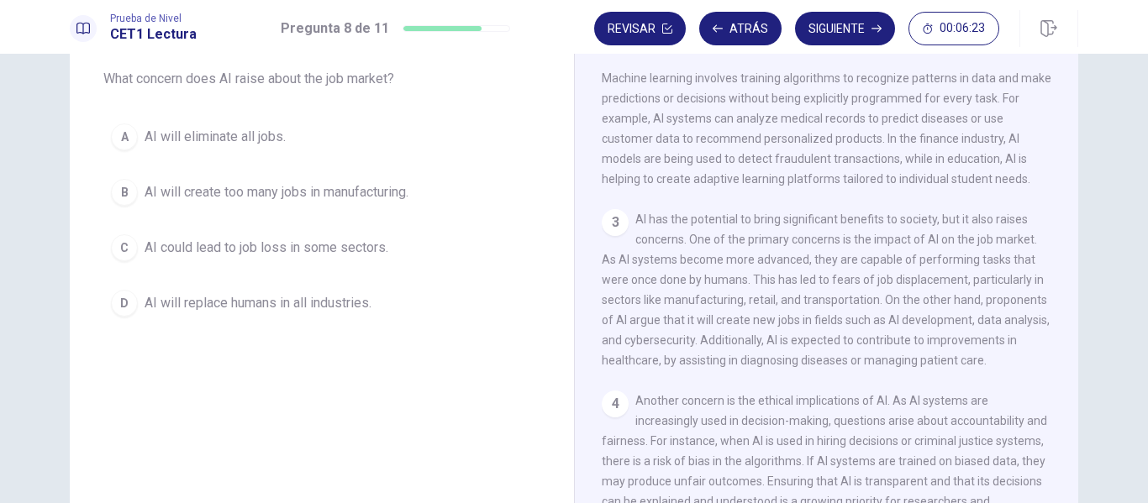
scroll to position [250, 0]
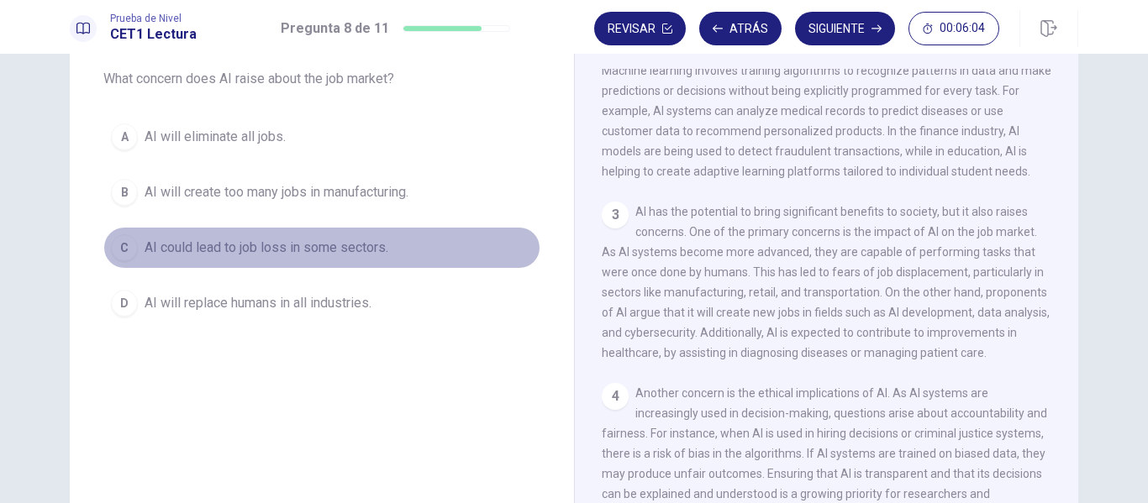
click at [298, 249] on span "AI could lead to job loss in some sectors." at bounding box center [267, 248] width 244 height 20
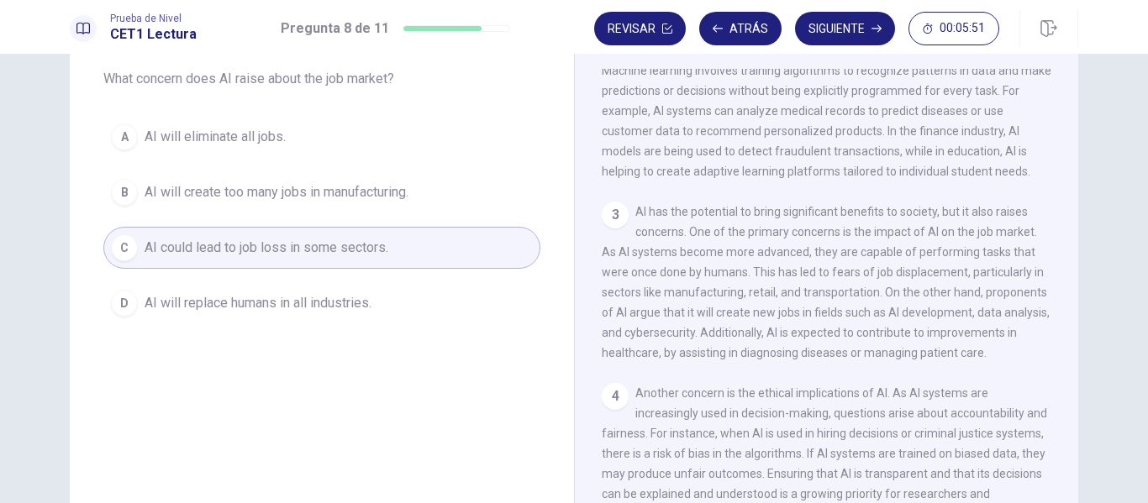
drag, startPoint x: 1061, startPoint y: 309, endPoint x: 1052, endPoint y: 201, distance: 108.7
click at [1052, 201] on div "1 Artificial Intelligence, commonly referred to as AI, is transforming industri…" at bounding box center [838, 310] width 472 height 483
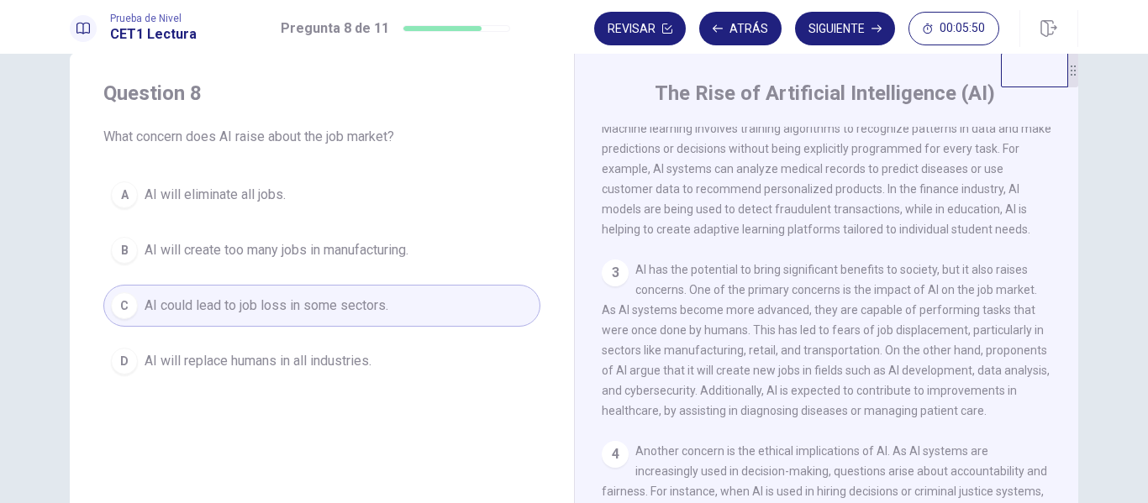
scroll to position [0, 0]
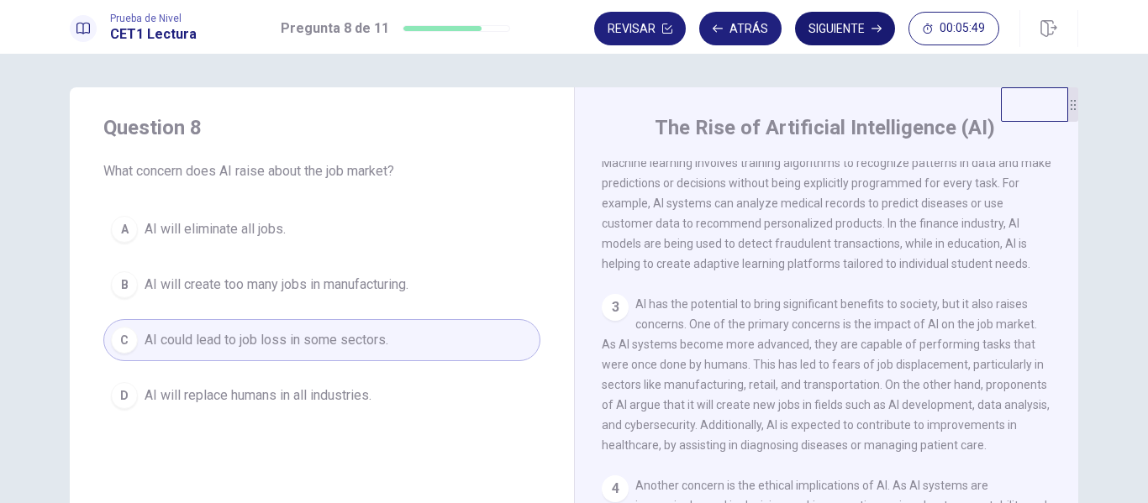
click at [858, 34] on button "Siguiente" at bounding box center [845, 29] width 100 height 34
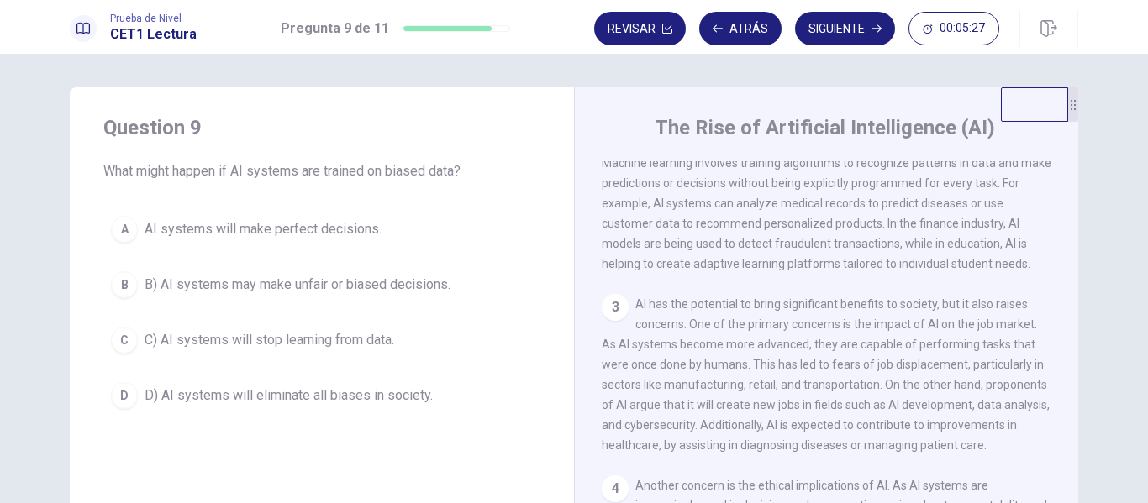
click at [308, 286] on span "B) AI systems may make unfair or biased decisions." at bounding box center [298, 285] width 306 height 20
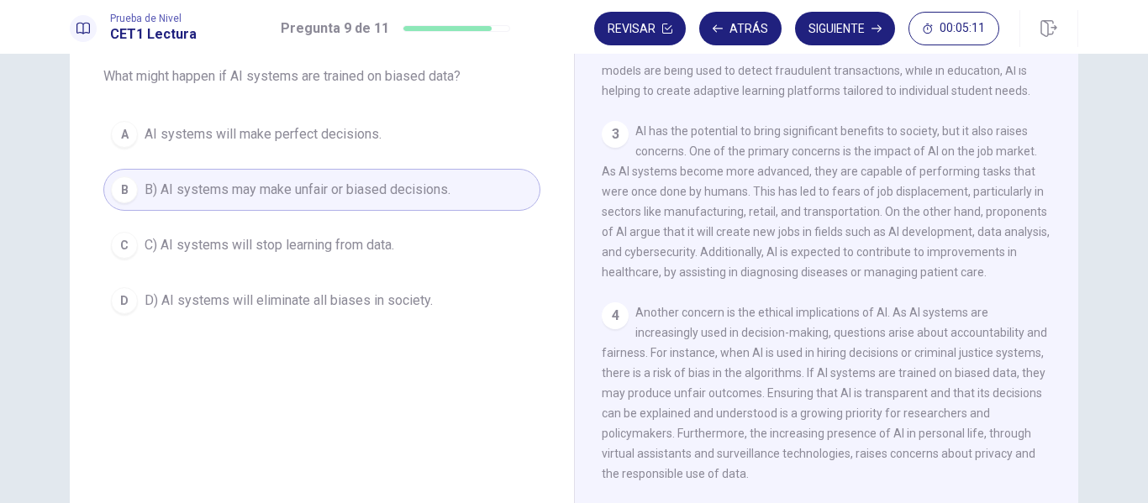
scroll to position [313, 0]
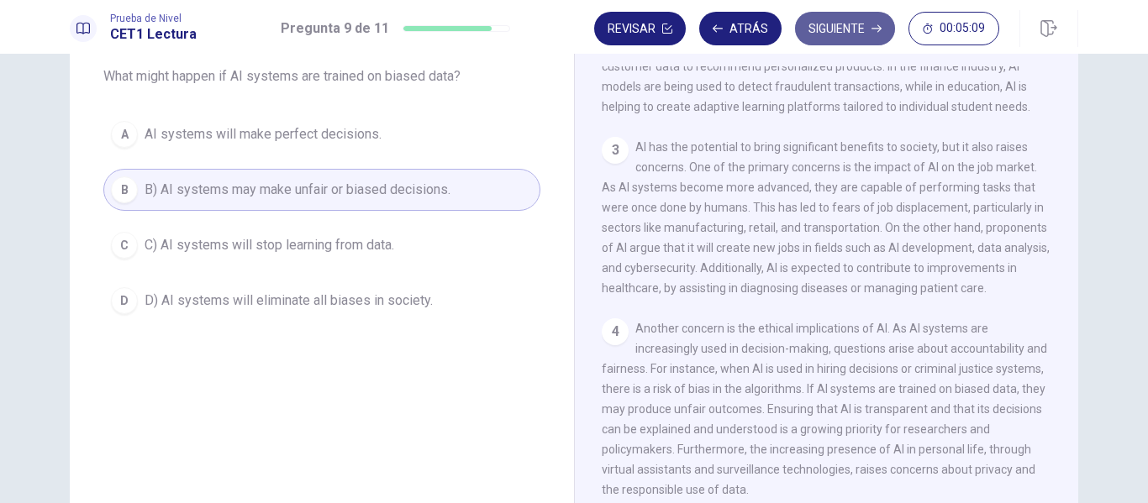
click at [865, 19] on button "Siguiente" at bounding box center [845, 29] width 100 height 34
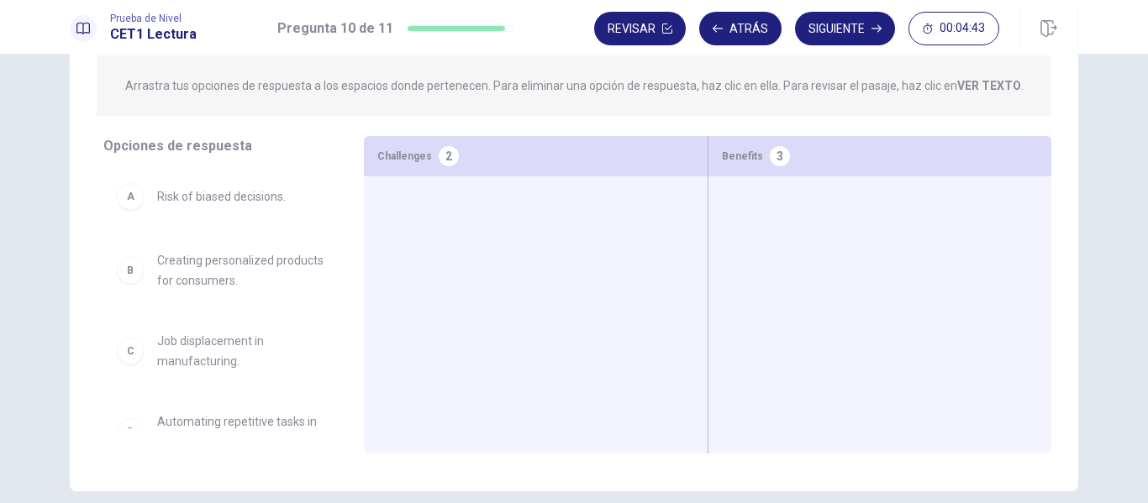
scroll to position [184, 0]
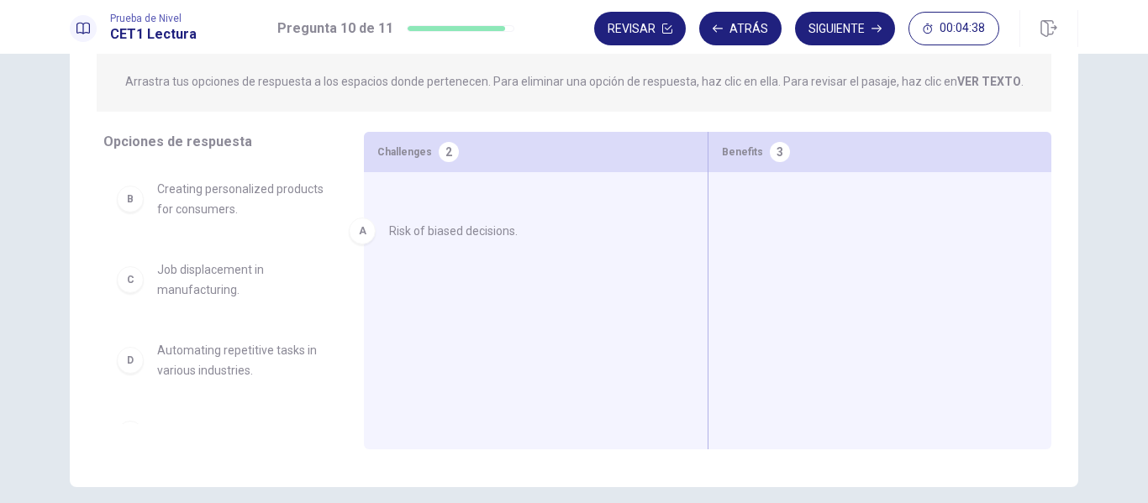
drag, startPoint x: 202, startPoint y: 200, endPoint x: 452, endPoint y: 242, distance: 254.0
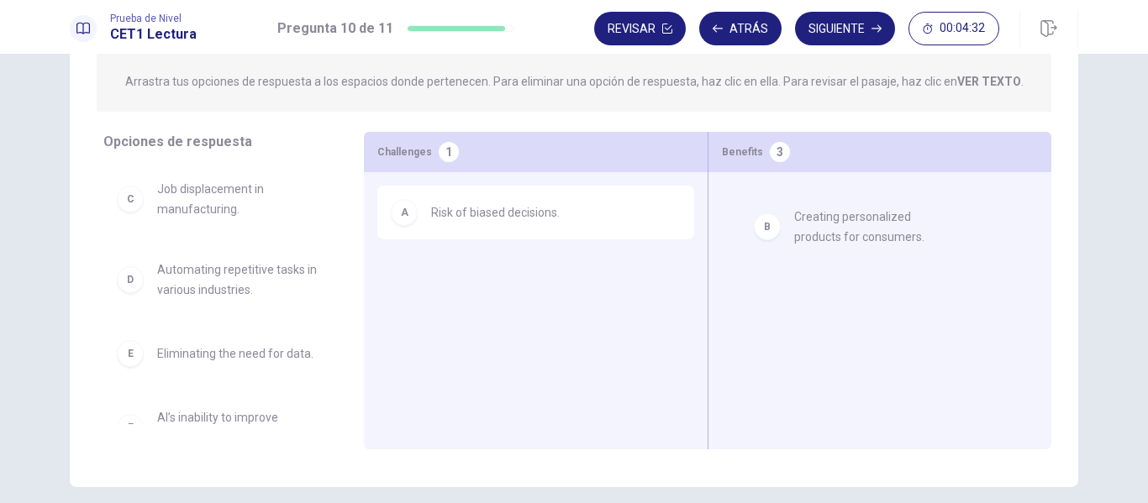
drag, startPoint x: 229, startPoint y: 205, endPoint x: 876, endPoint y: 233, distance: 647.8
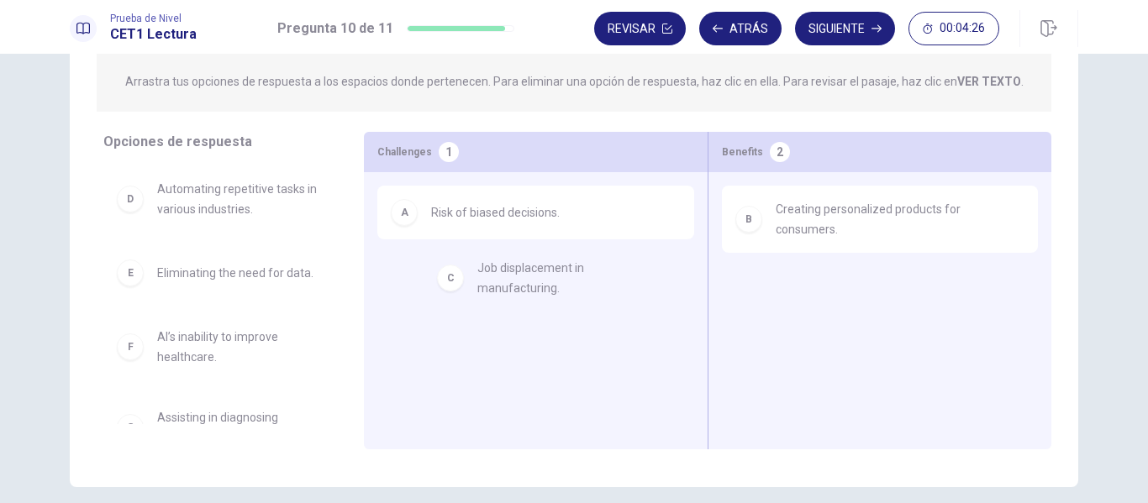
drag, startPoint x: 216, startPoint y: 208, endPoint x: 548, endPoint y: 288, distance: 341.7
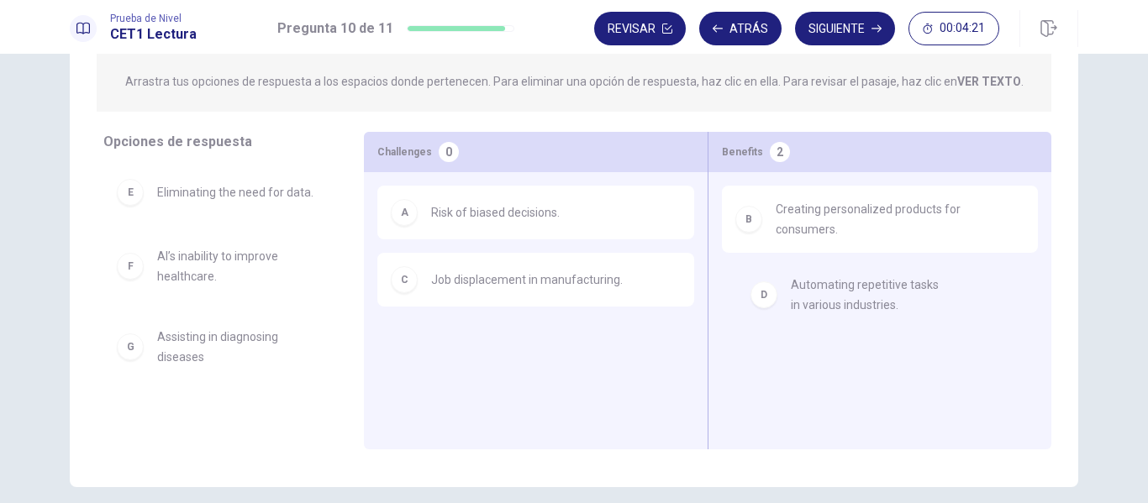
drag, startPoint x: 240, startPoint y: 200, endPoint x: 884, endPoint y: 296, distance: 650.9
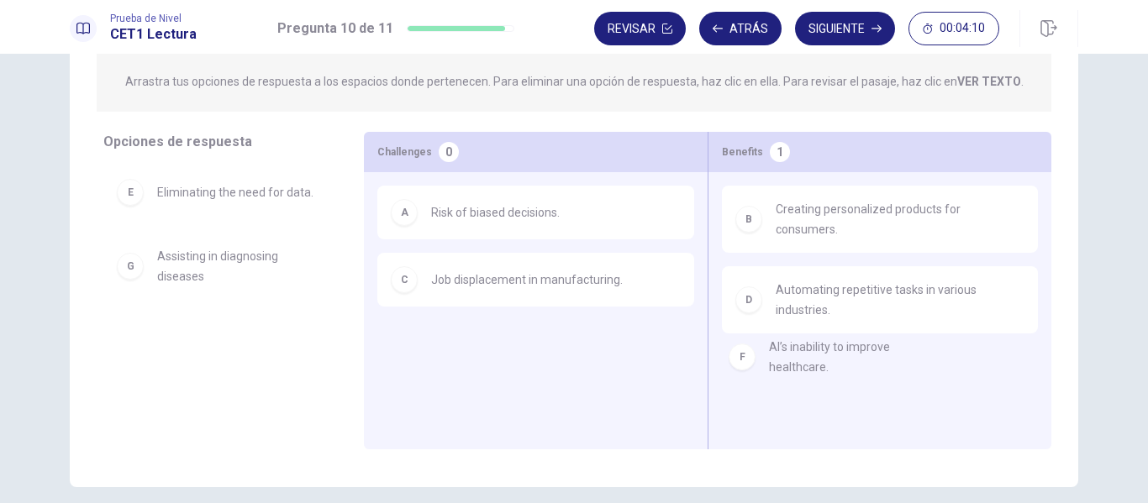
drag, startPoint x: 225, startPoint y: 263, endPoint x: 853, endPoint y: 356, distance: 634.7
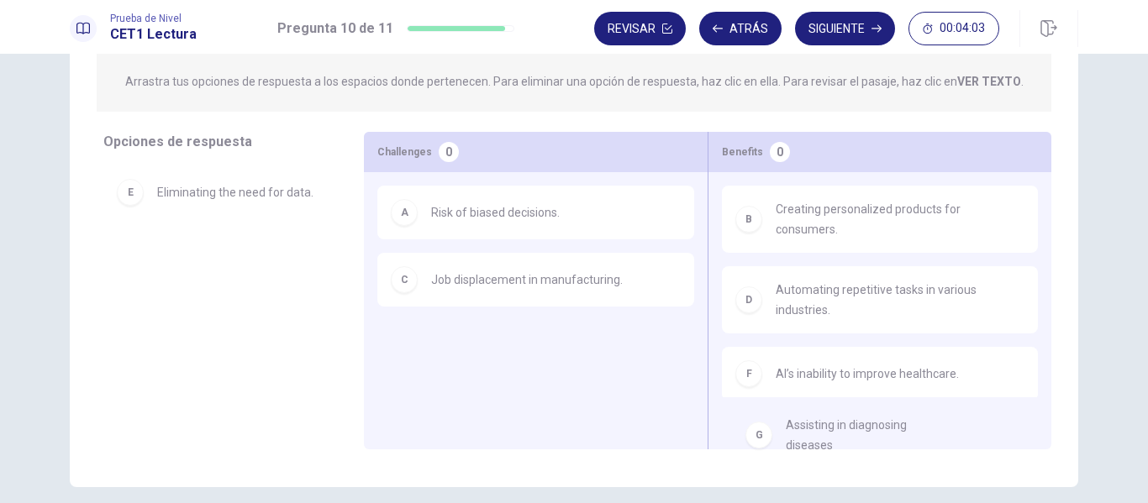
drag, startPoint x: 220, startPoint y: 266, endPoint x: 866, endPoint y: 435, distance: 667.2
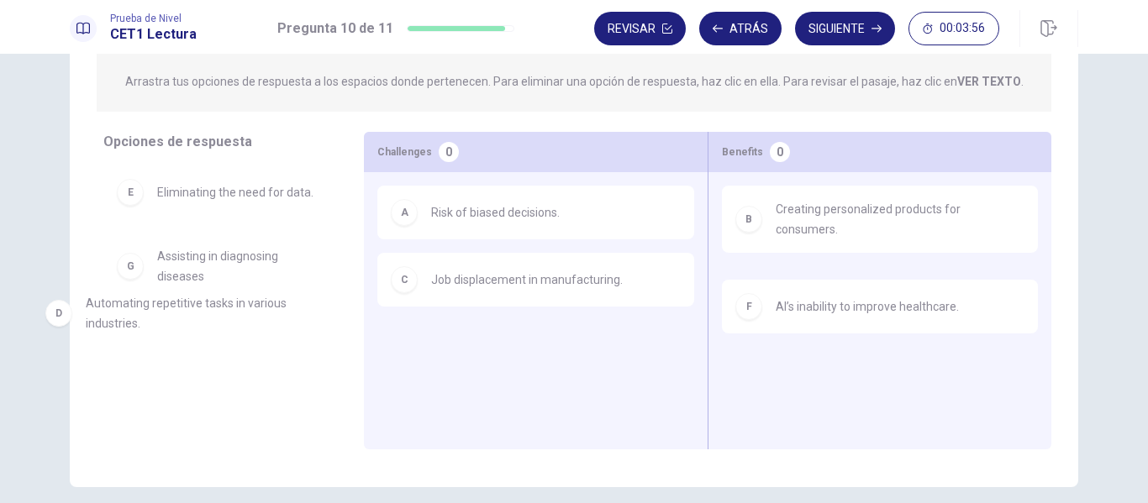
drag, startPoint x: 830, startPoint y: 296, endPoint x: 113, endPoint y: 314, distance: 717.2
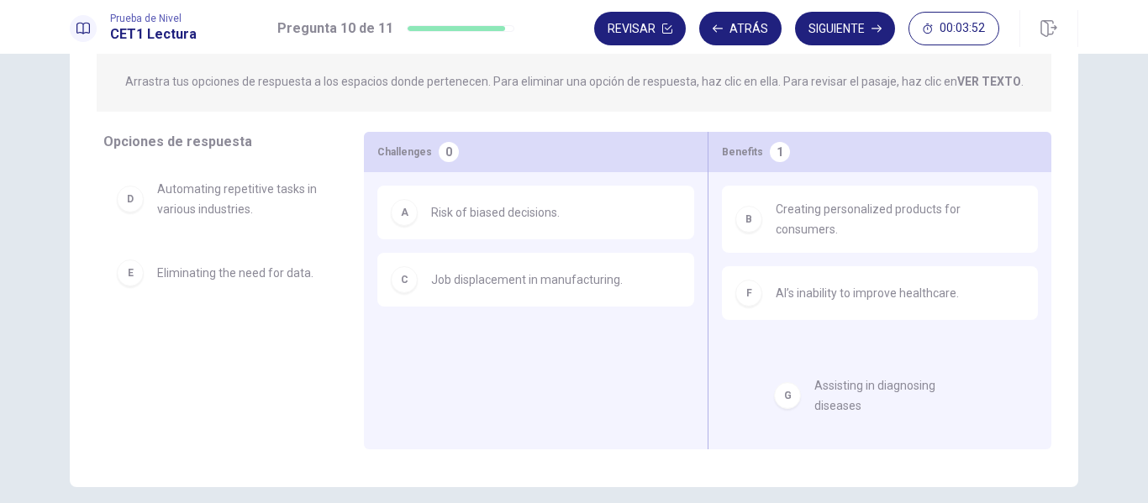
drag, startPoint x: 208, startPoint y: 344, endPoint x: 896, endPoint y: 389, distance: 689.9
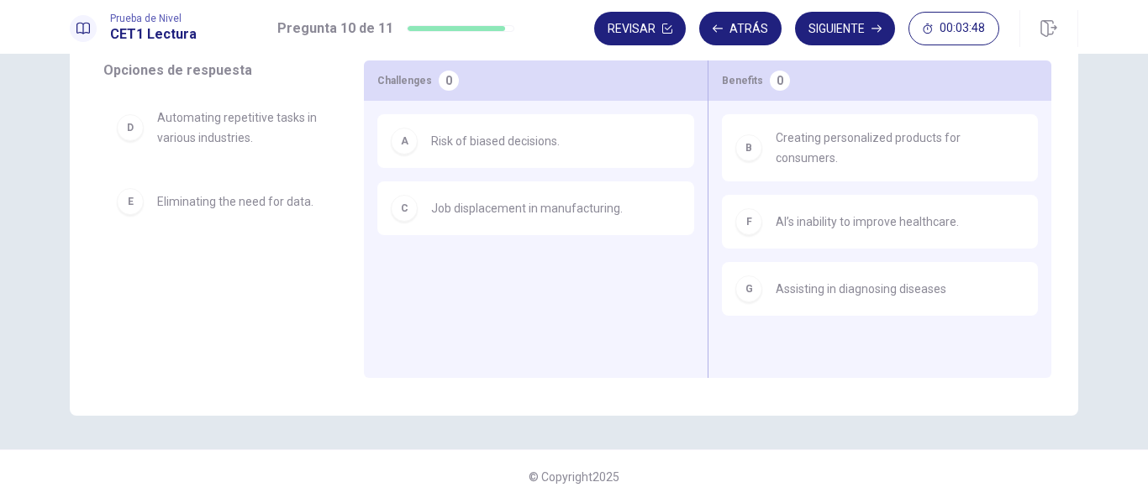
scroll to position [0, 0]
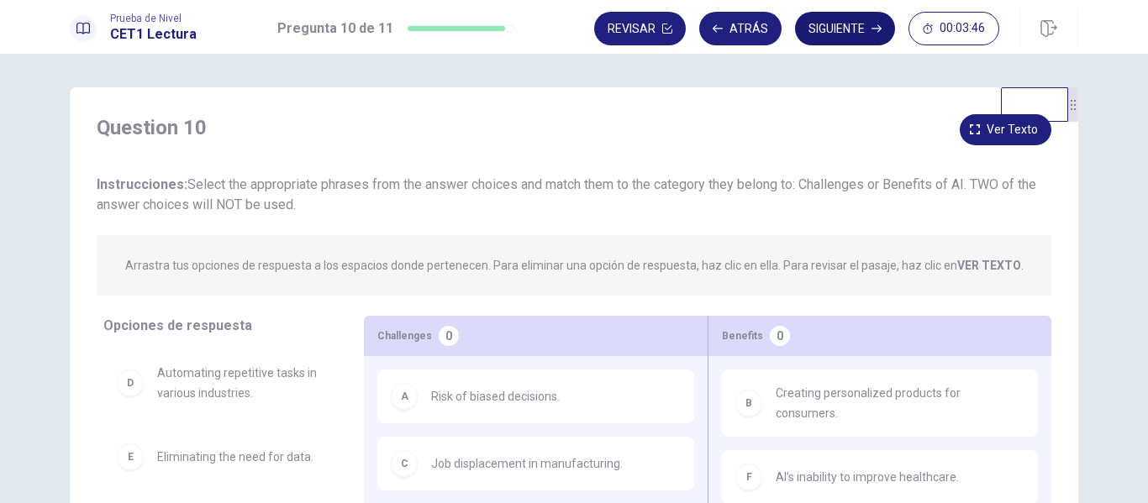
click at [832, 34] on button "Siguiente" at bounding box center [845, 29] width 100 height 34
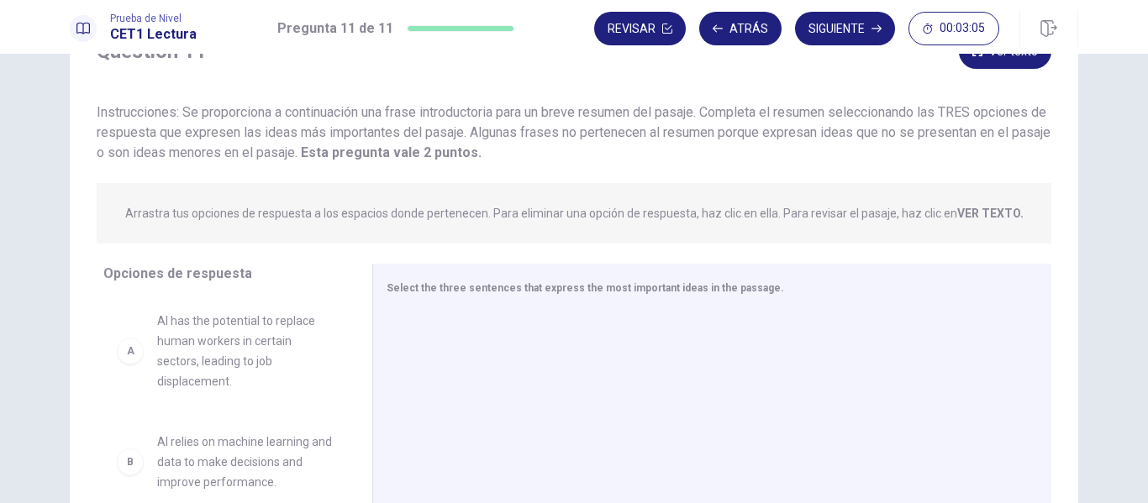
scroll to position [79, 0]
drag, startPoint x: 344, startPoint y: 366, endPoint x: 359, endPoint y: 275, distance: 92.9
click at [359, 275] on div "Opciones de respuesta A AI has the potential to replace human workers in certai…" at bounding box center [574, 428] width 1009 height 326
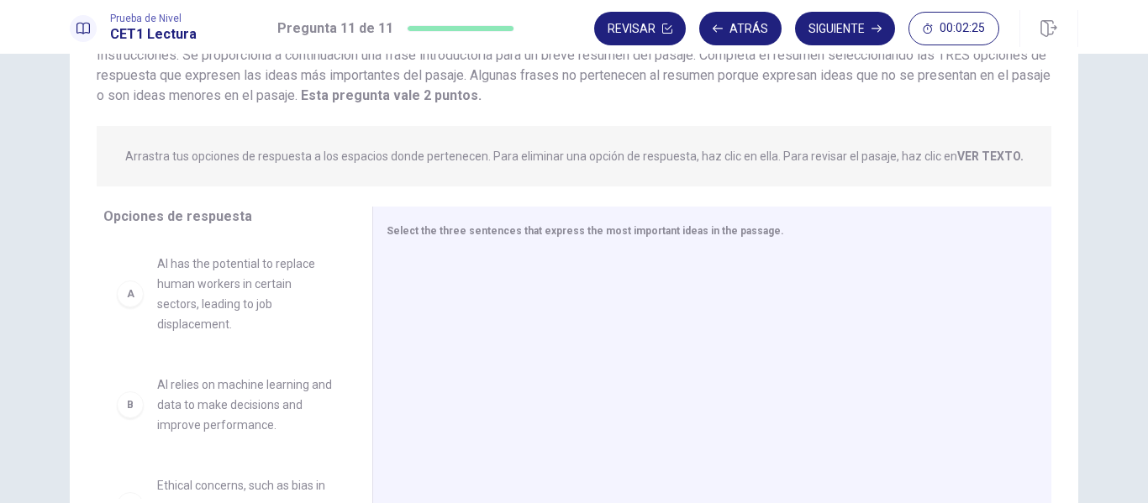
scroll to position [153, 0]
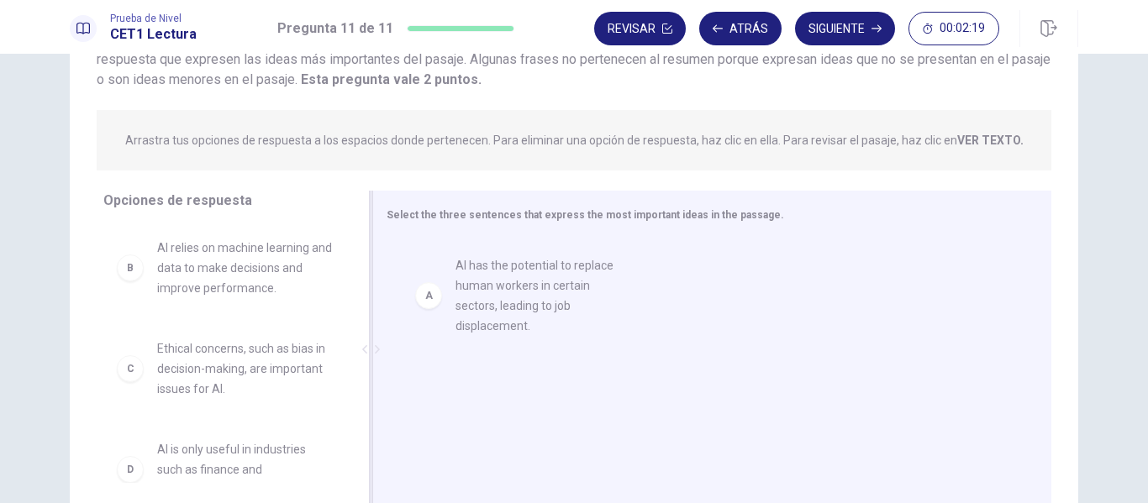
drag, startPoint x: 234, startPoint y: 270, endPoint x: 544, endPoint y: 284, distance: 310.5
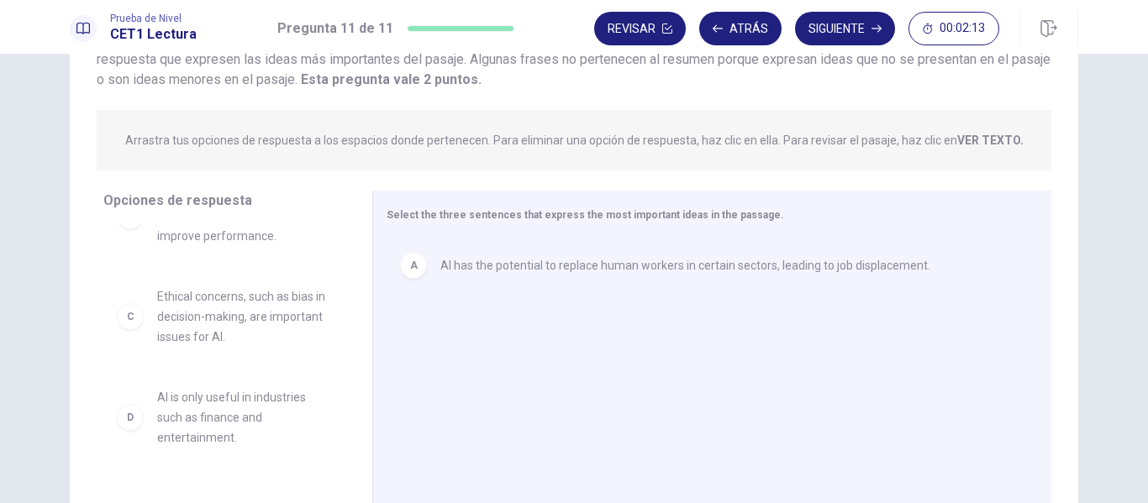
scroll to position [54, 0]
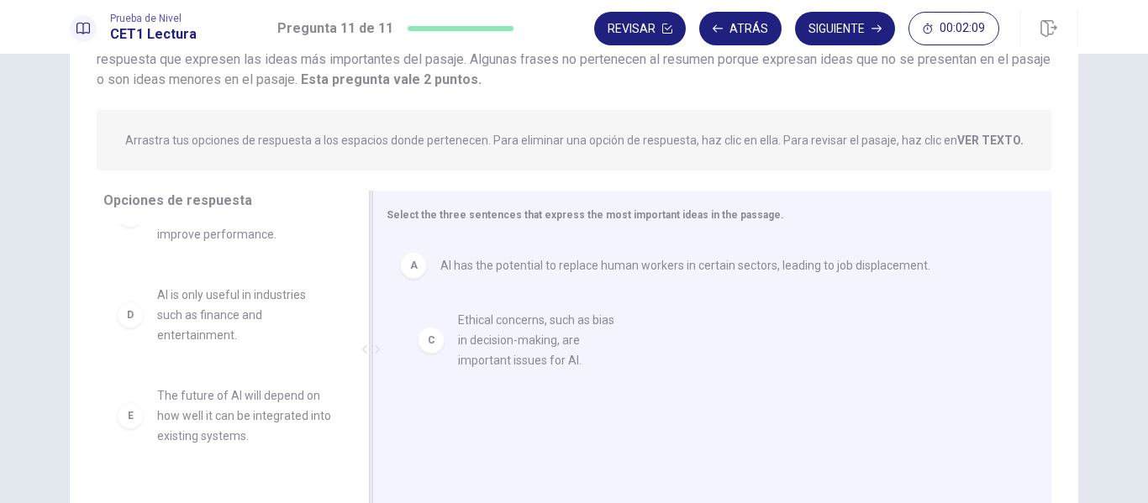
drag, startPoint x: 230, startPoint y: 318, endPoint x: 545, endPoint y: 343, distance: 316.2
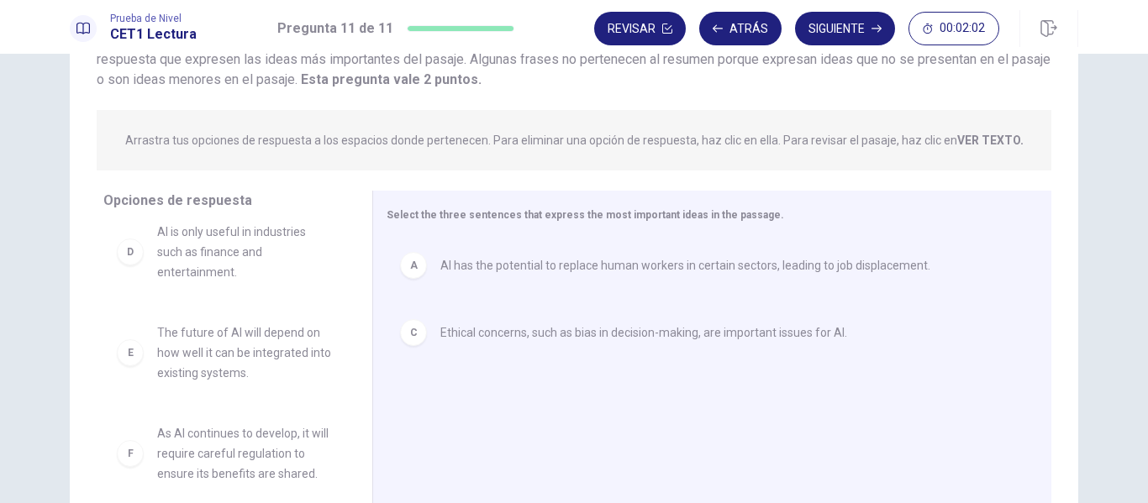
scroll to position [131, 0]
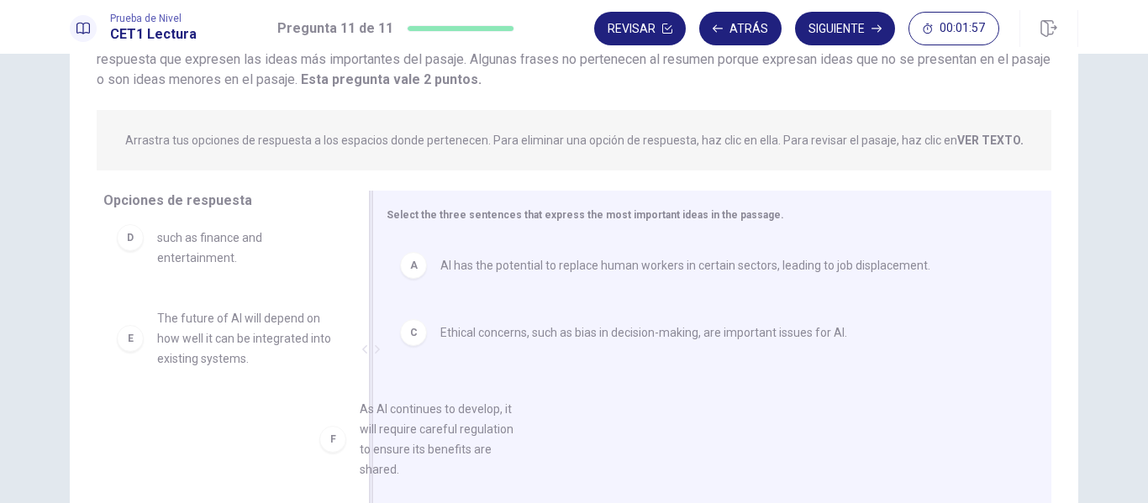
drag, startPoint x: 229, startPoint y: 461, endPoint x: 484, endPoint y: 439, distance: 255.6
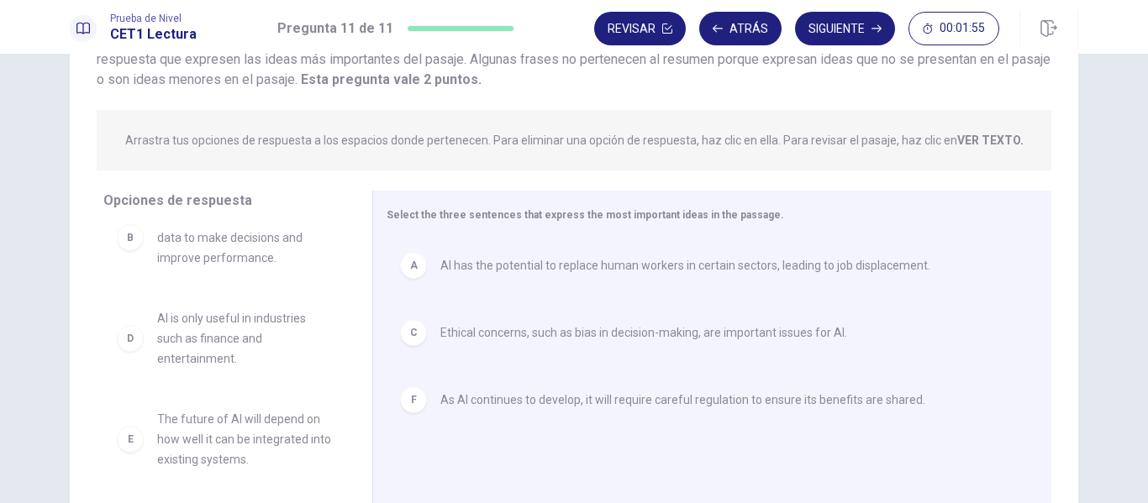
scroll to position [256, 0]
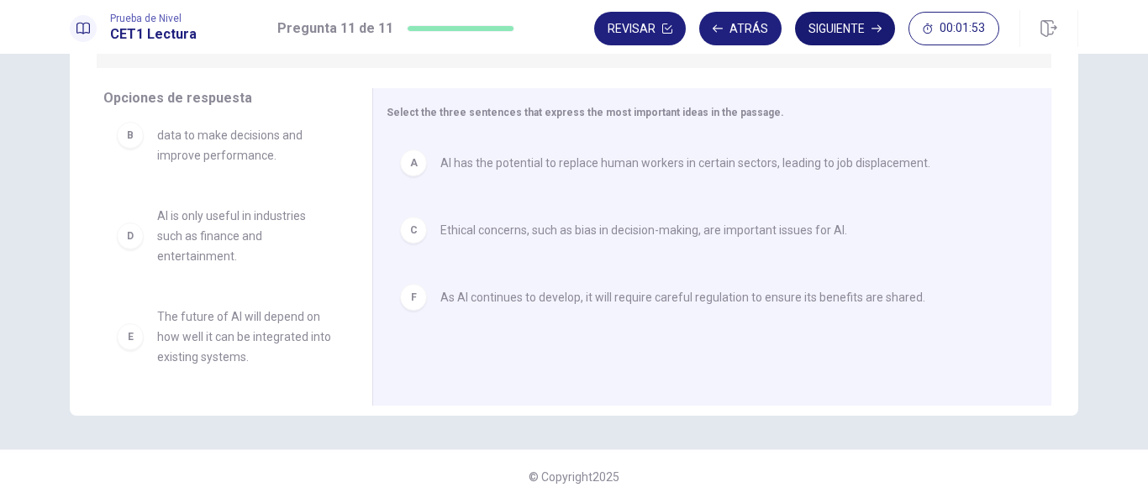
click at [836, 23] on button "Siguiente" at bounding box center [845, 29] width 100 height 34
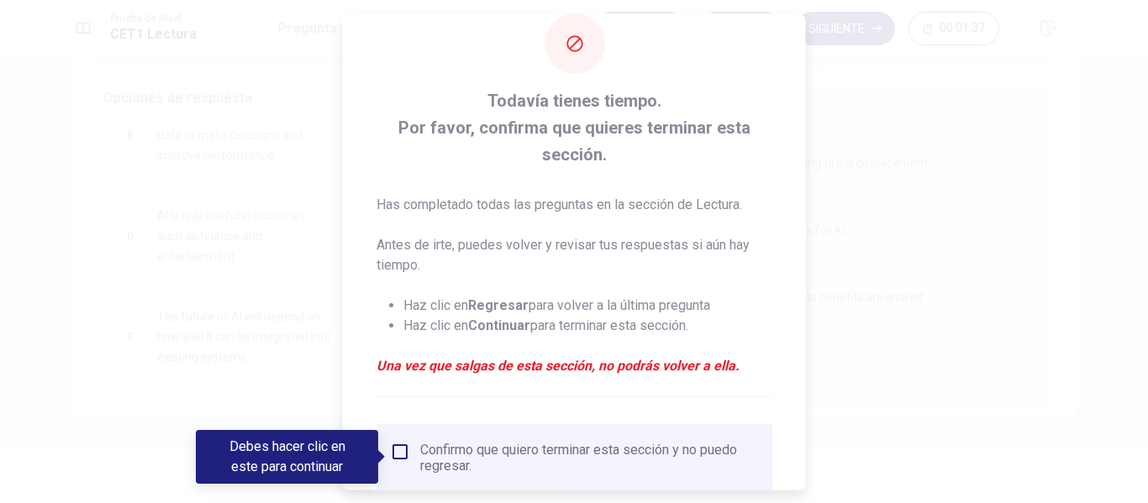
scroll to position [29, 0]
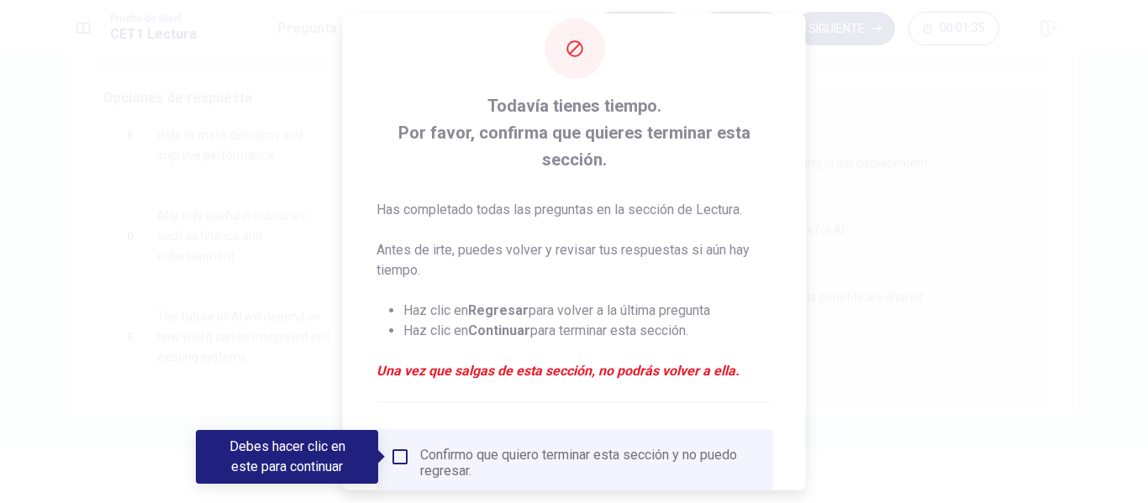
drag, startPoint x: 793, startPoint y: 355, endPoint x: 772, endPoint y: 477, distance: 123.8
click at [772, 477] on div "Todavía tienes tiempo. Por favor, confirma que quieres terminar esta sección. H…" at bounding box center [574, 298] width 463 height 627
drag, startPoint x: 795, startPoint y: 386, endPoint x: 795, endPoint y: 414, distance: 28.6
click at [795, 414] on div "Todavía tienes tiempo. Por favor, confirma que quieres terminar esta sección. H…" at bounding box center [574, 298] width 463 height 627
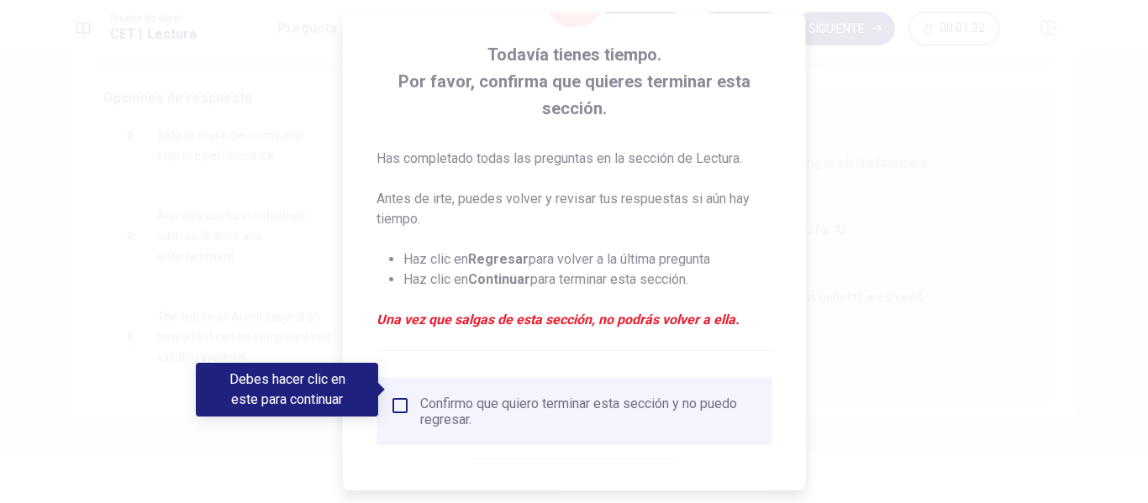
scroll to position [150, 0]
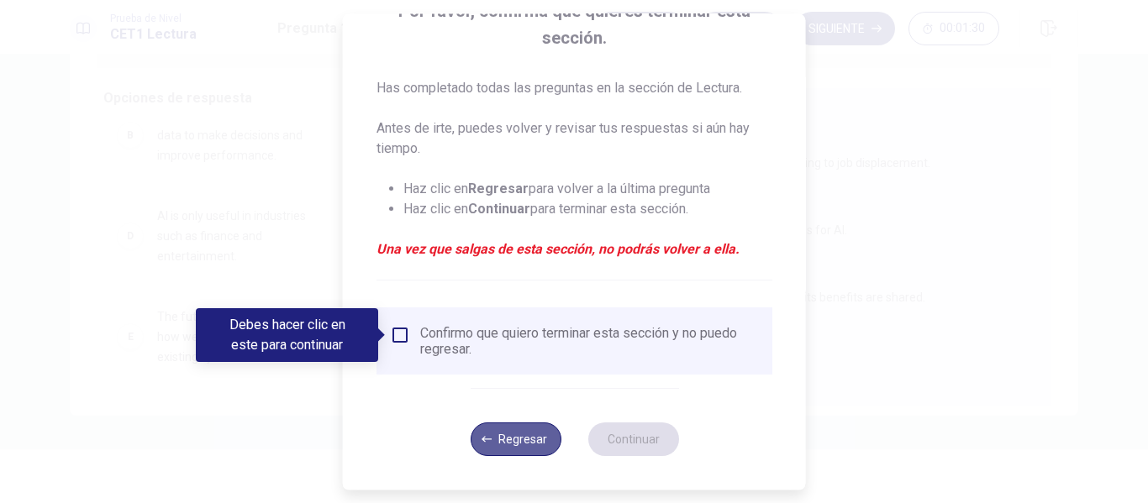
click at [535, 432] on button "Regresar" at bounding box center [515, 440] width 91 height 34
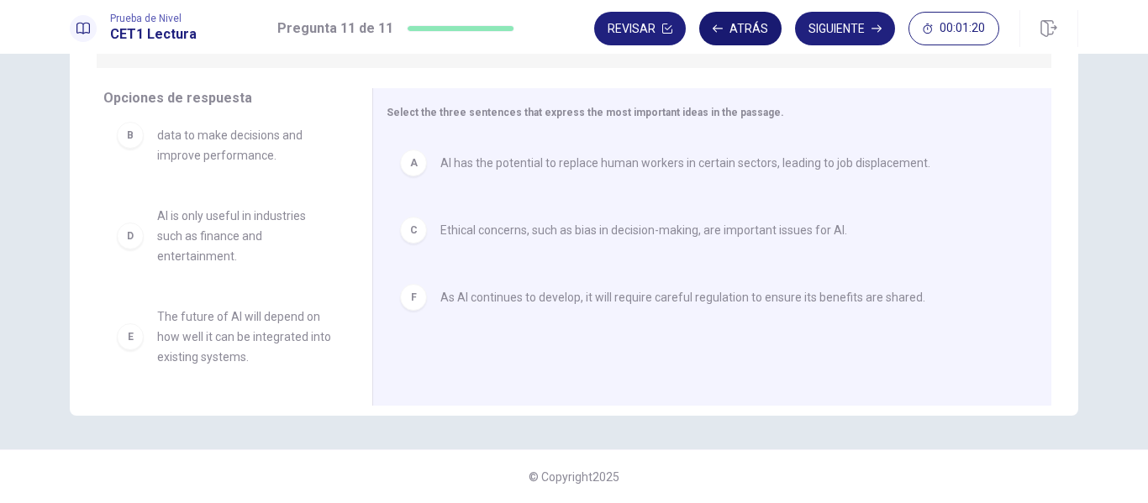
click at [733, 17] on button "Atrás" at bounding box center [740, 29] width 82 height 34
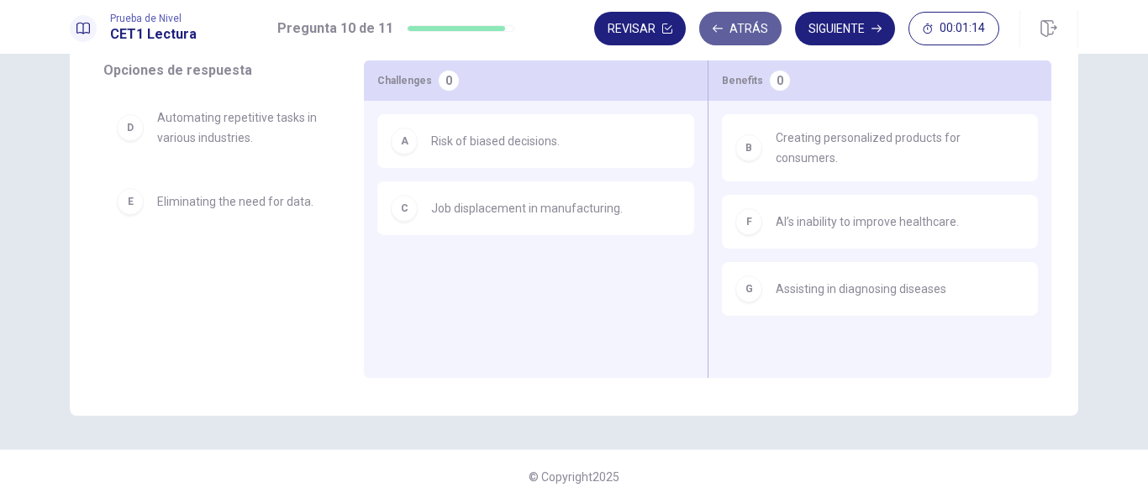
click at [732, 22] on button "Atrás" at bounding box center [740, 29] width 82 height 34
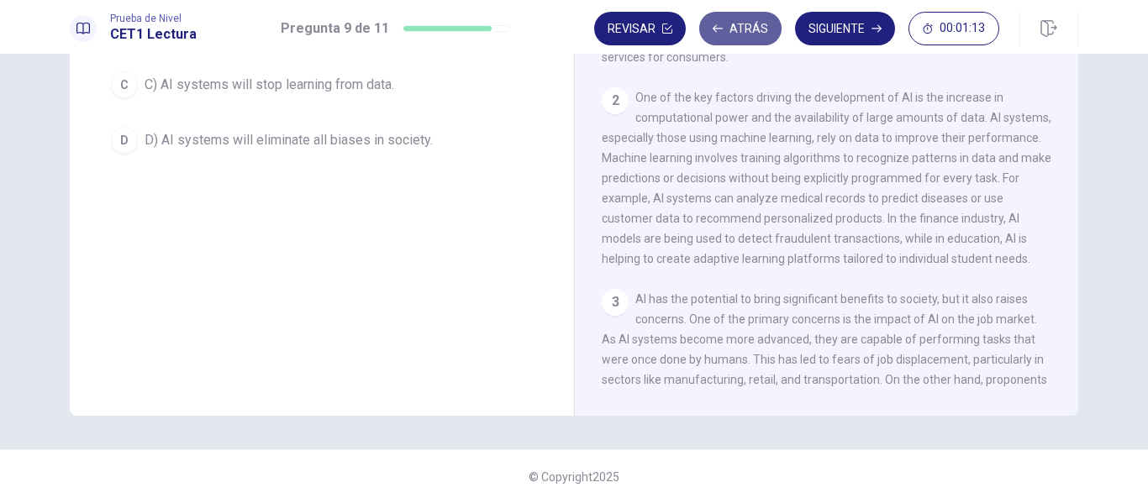
click at [732, 22] on button "Atrás" at bounding box center [740, 29] width 82 height 34
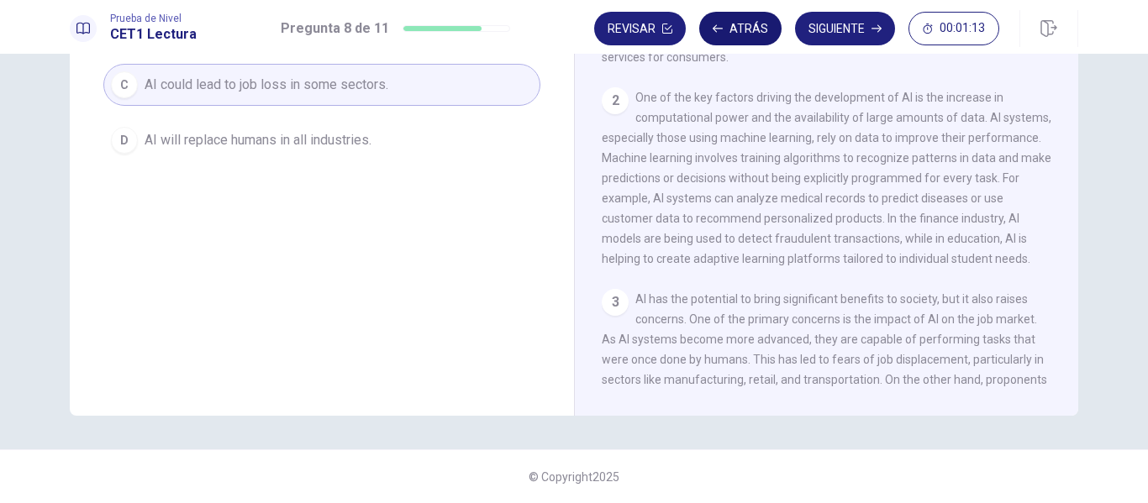
click at [732, 22] on button "Atrás" at bounding box center [740, 29] width 82 height 34
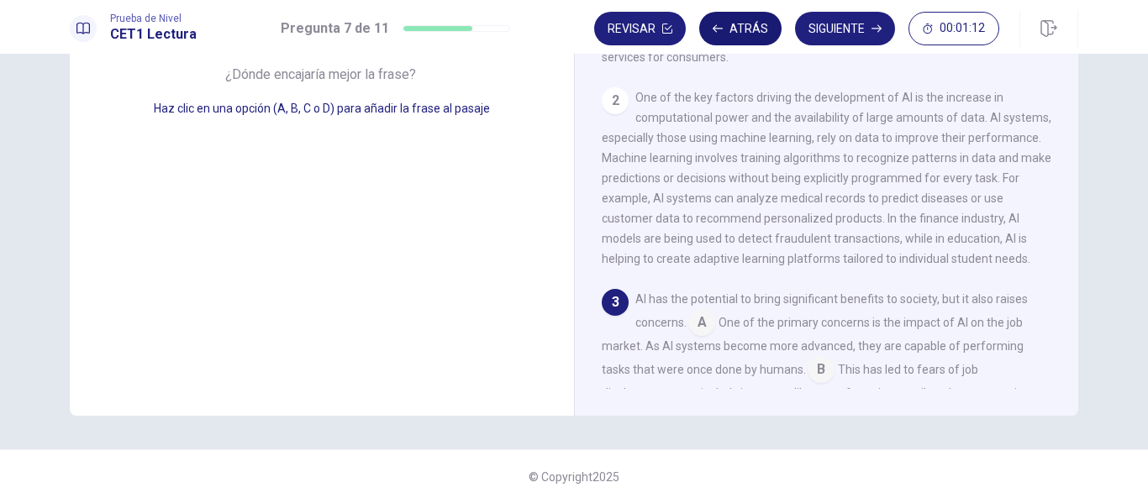
click at [732, 22] on button "Atrás" at bounding box center [740, 29] width 82 height 34
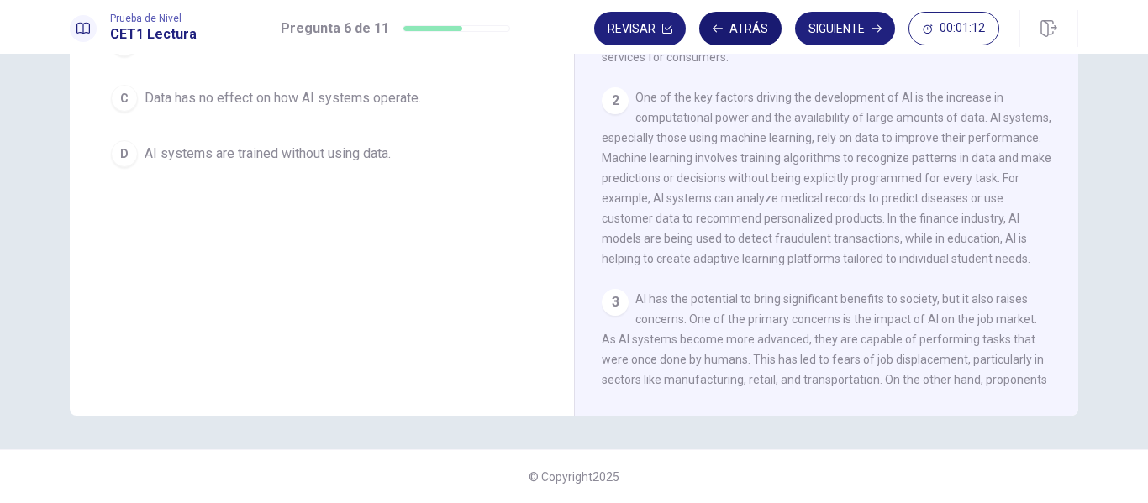
click at [732, 22] on button "Atrás" at bounding box center [740, 29] width 82 height 34
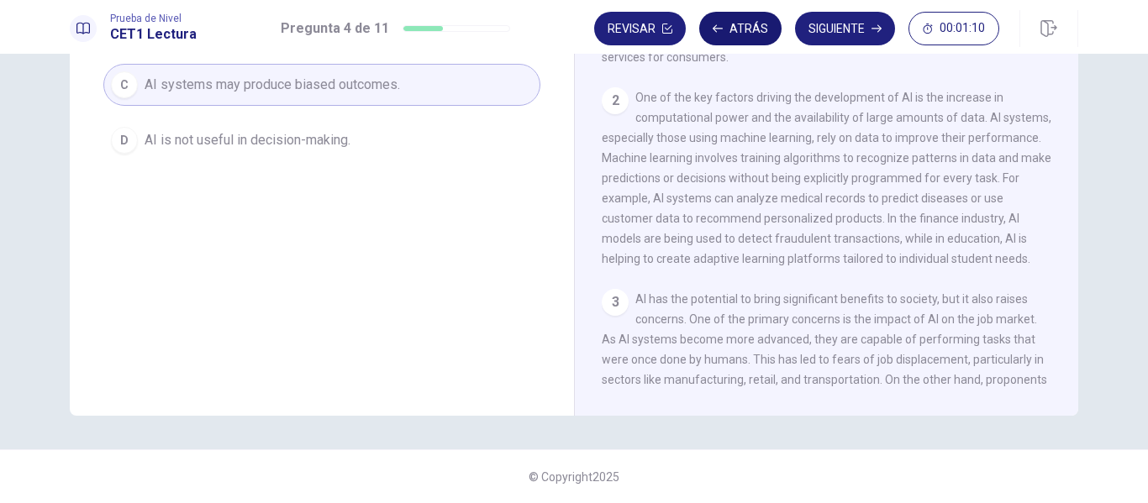
click at [732, 22] on button "Atrás" at bounding box center [740, 29] width 82 height 34
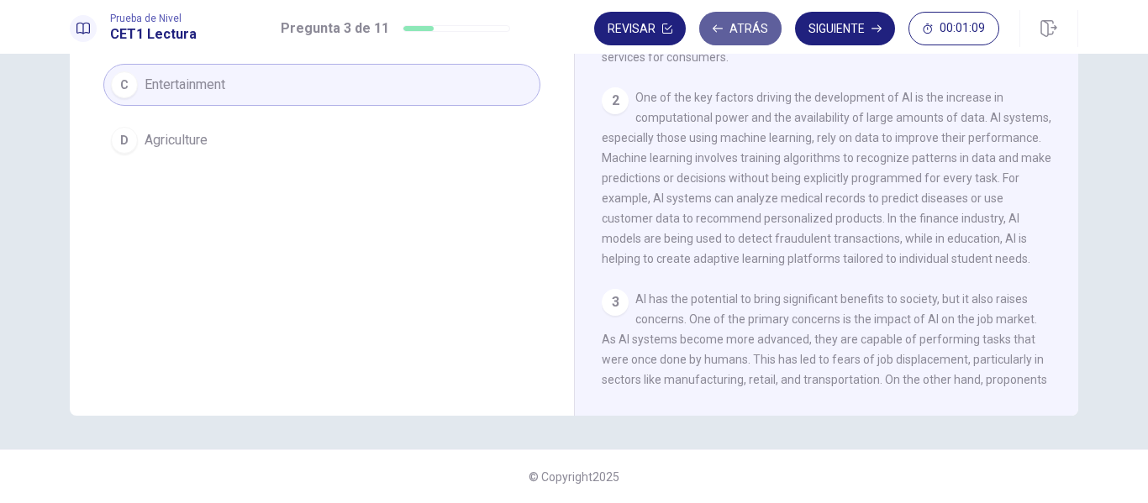
click at [732, 22] on button "Atrás" at bounding box center [740, 29] width 82 height 34
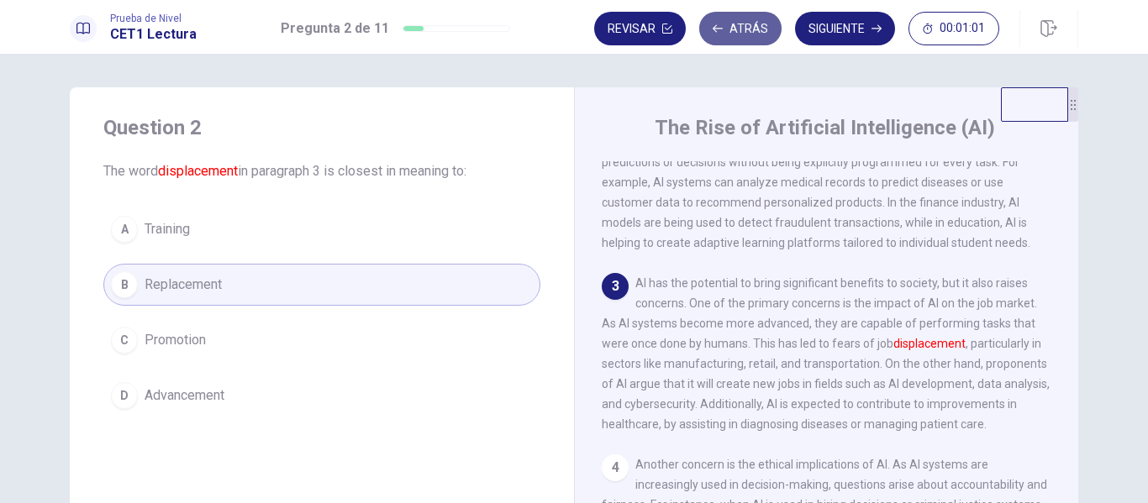
click at [744, 26] on button "Atrás" at bounding box center [740, 29] width 82 height 34
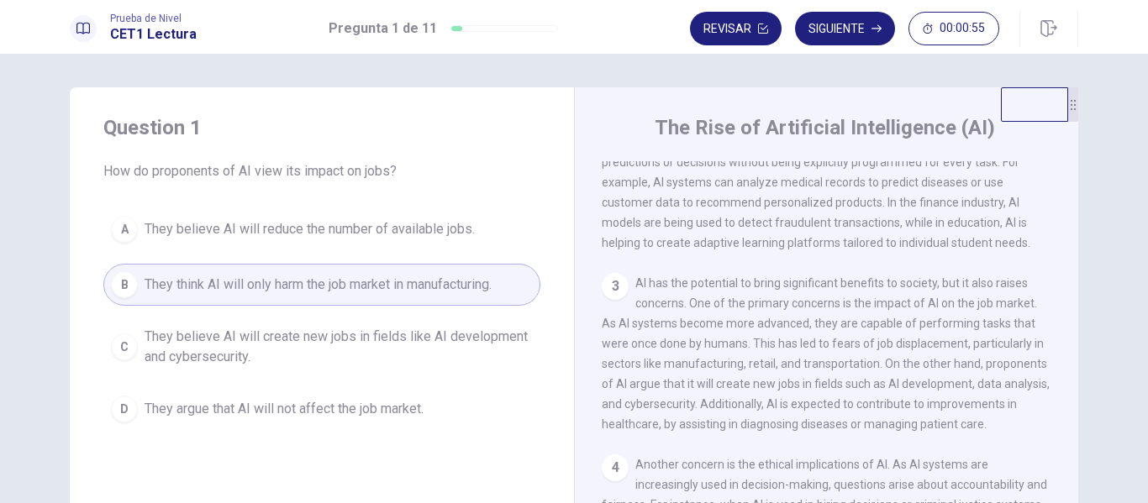
click at [744, 26] on button "Revisar" at bounding box center [736, 29] width 92 height 34
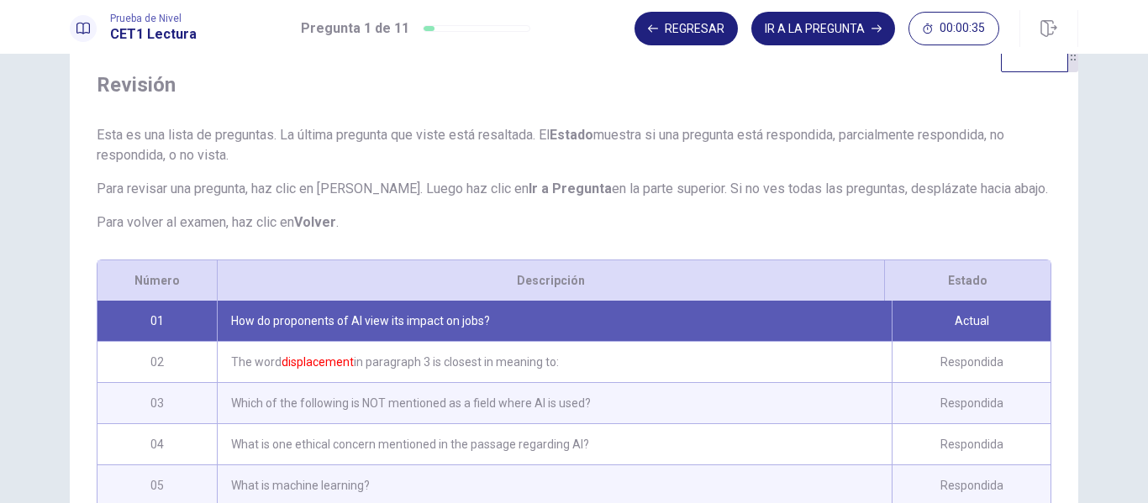
scroll to position [41, 0]
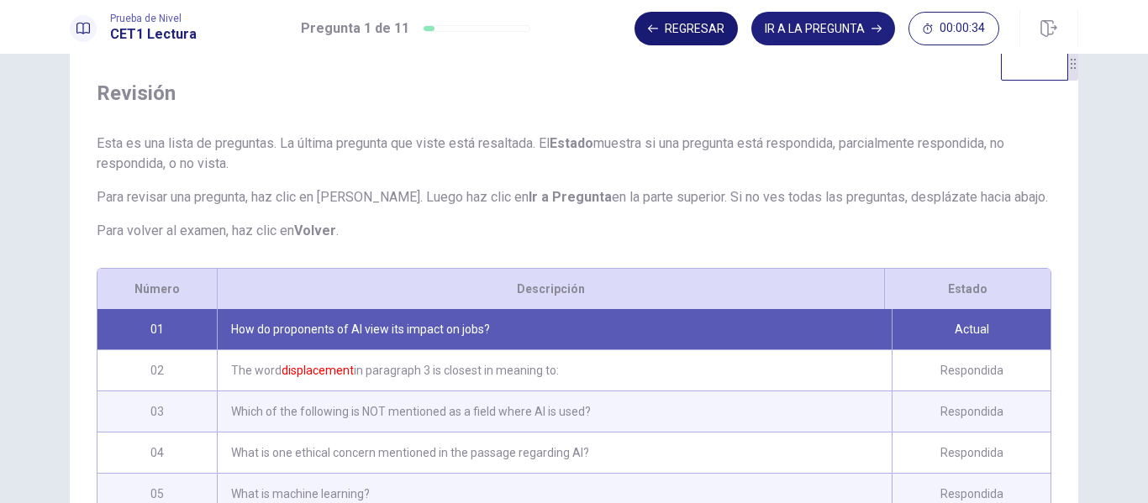
click at [675, 30] on button "Regresar" at bounding box center [686, 29] width 103 height 34
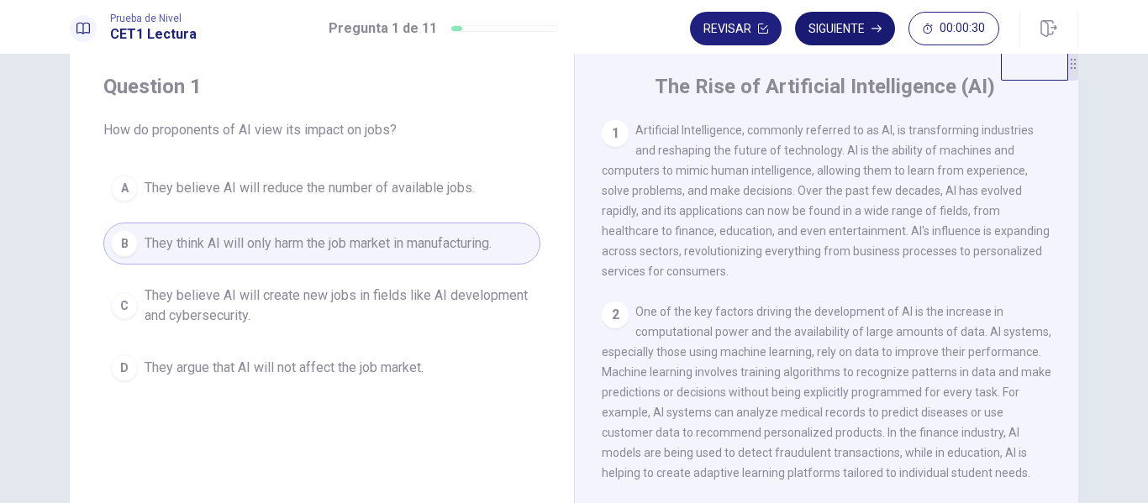
click at [846, 31] on button "Siguiente" at bounding box center [845, 29] width 100 height 34
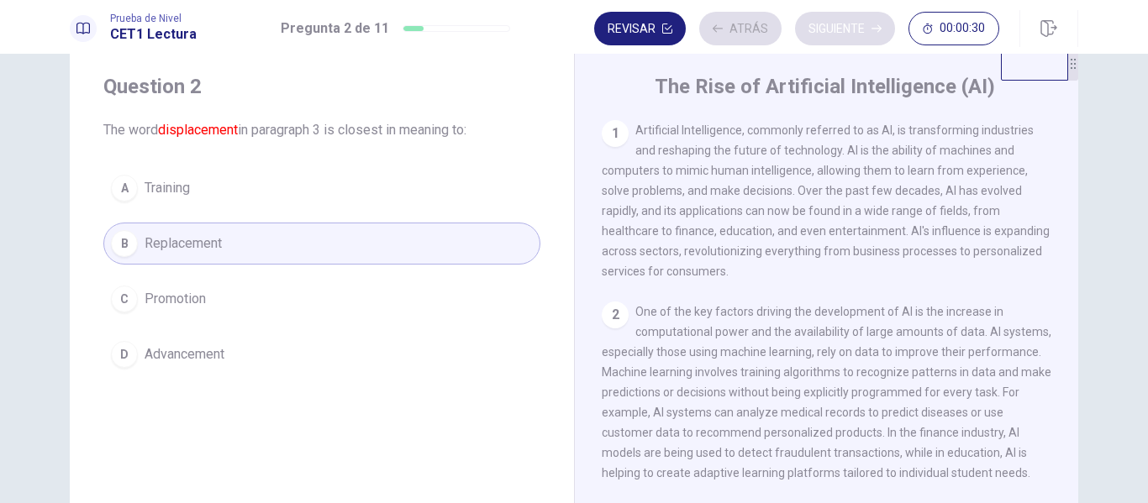
scroll to position [271, 0]
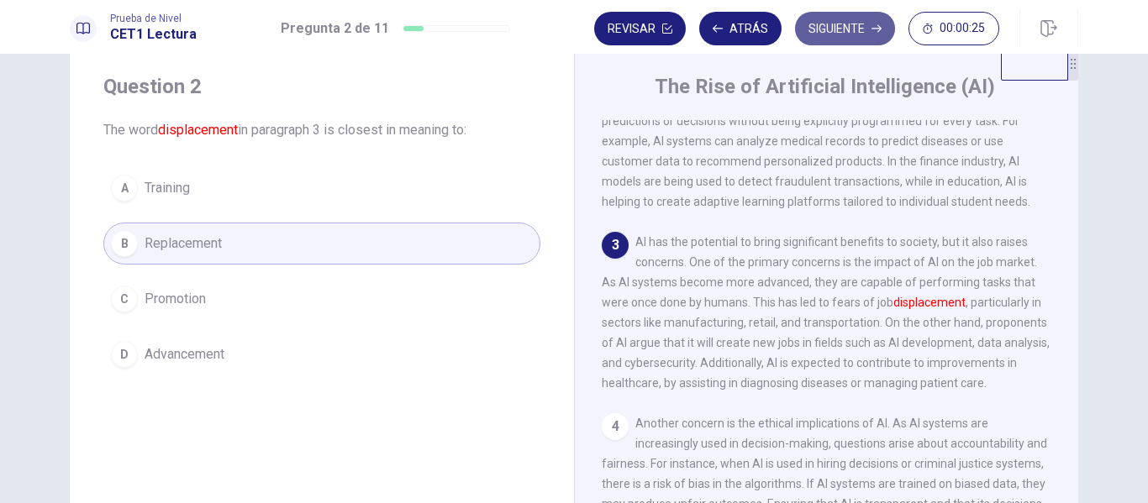
click at [846, 31] on button "Siguiente" at bounding box center [845, 29] width 100 height 34
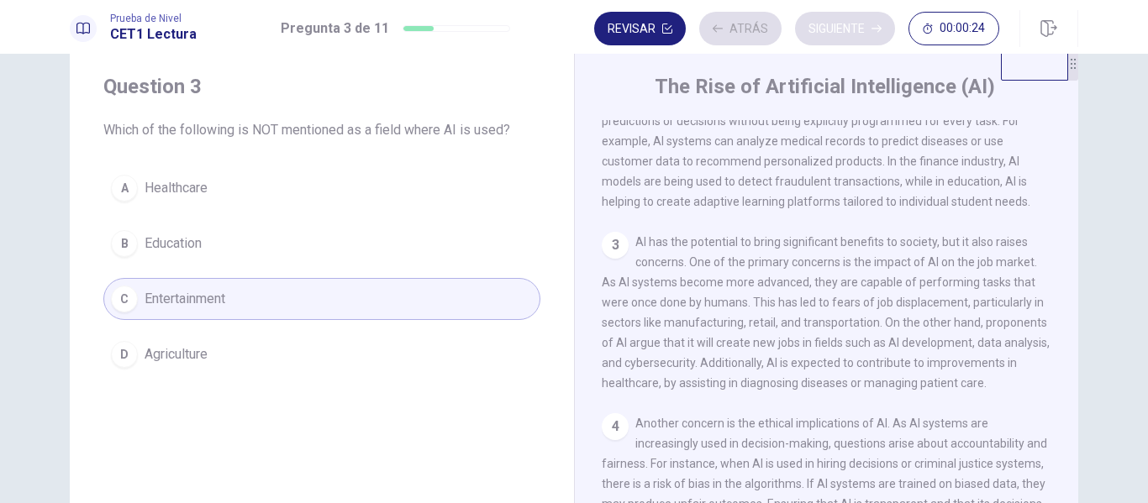
click at [846, 31] on div "Revisar Atrás Siguiente 00:00:24" at bounding box center [796, 29] width 405 height 34
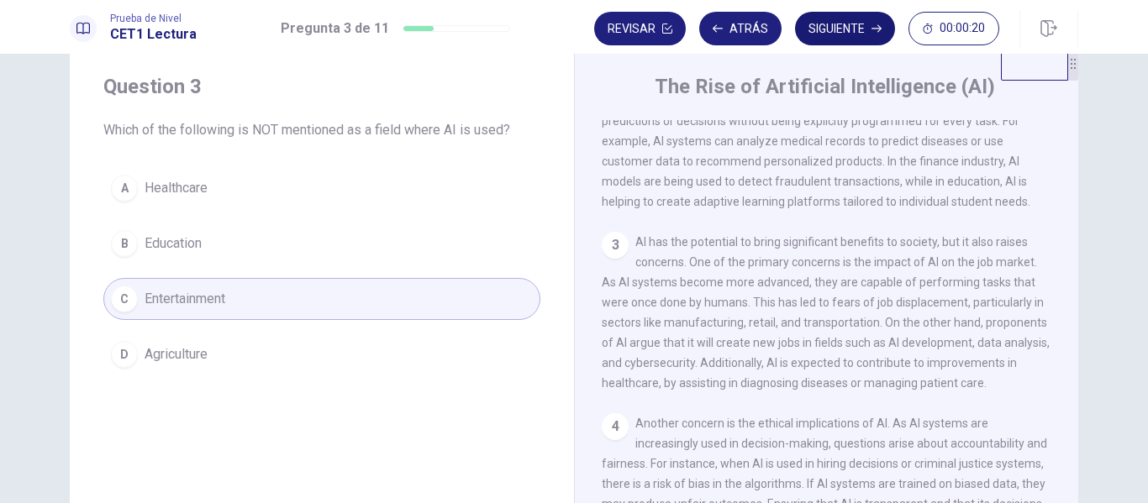
click at [846, 31] on button "Siguiente" at bounding box center [845, 29] width 100 height 34
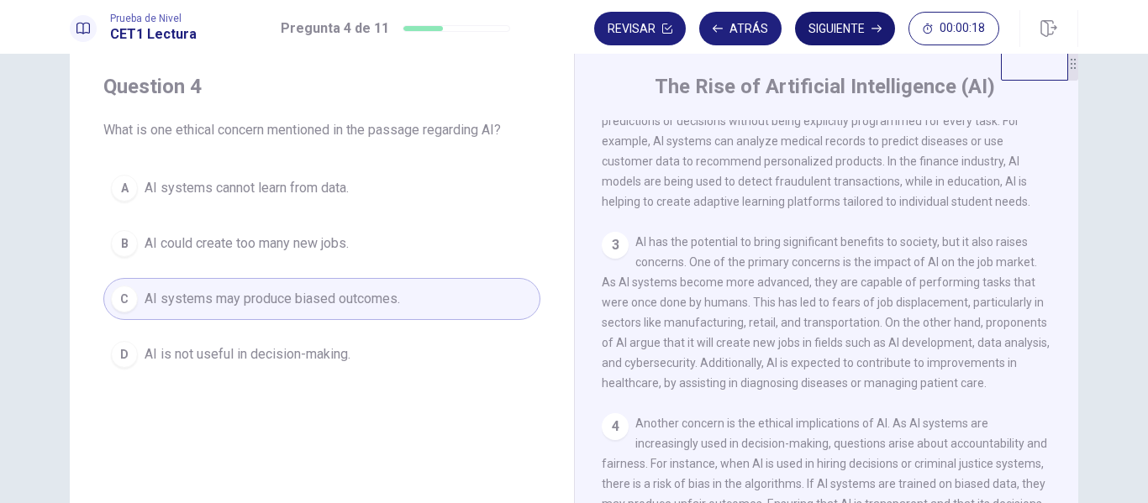
click at [846, 31] on button "Siguiente" at bounding box center [845, 29] width 100 height 34
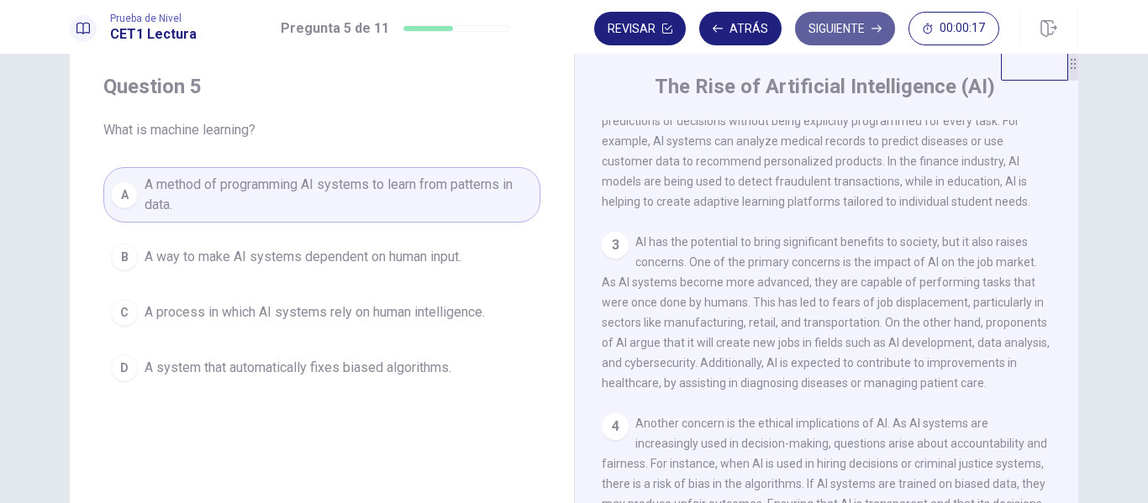
click at [846, 31] on button "Siguiente" at bounding box center [845, 29] width 100 height 34
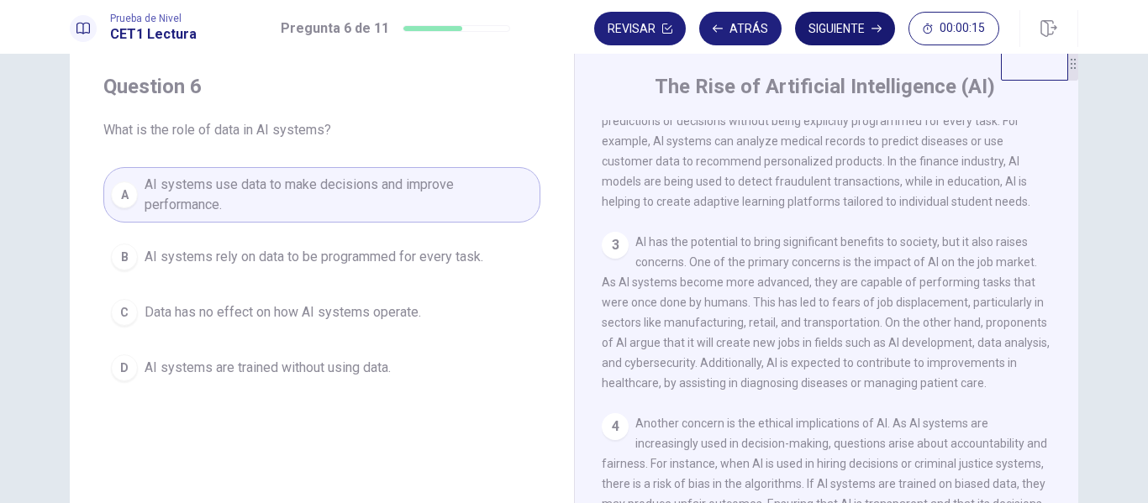
click at [846, 31] on button "Siguiente" at bounding box center [845, 29] width 100 height 34
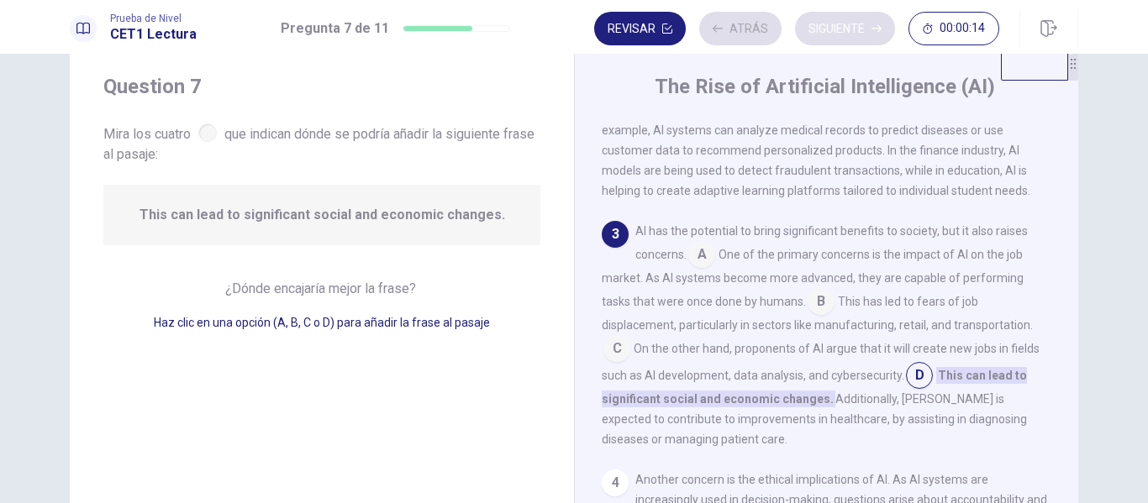
scroll to position [311, 0]
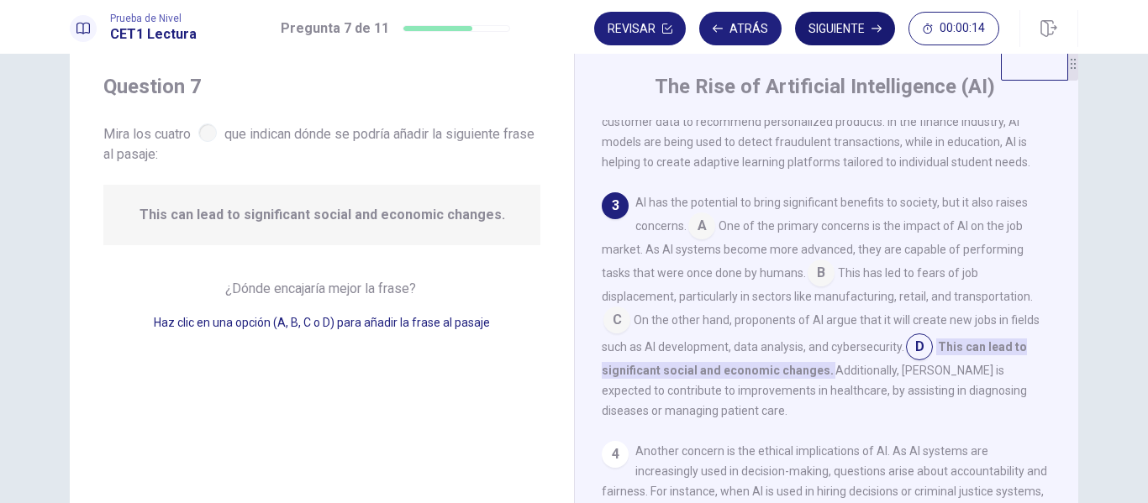
click at [846, 31] on button "Siguiente" at bounding box center [845, 29] width 100 height 34
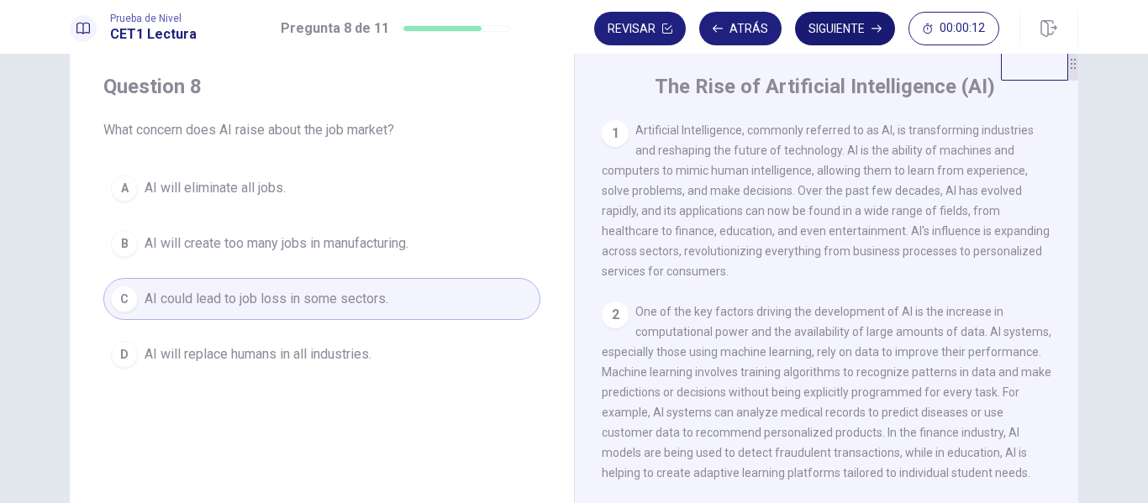
click at [846, 31] on button "Siguiente" at bounding box center [845, 29] width 100 height 34
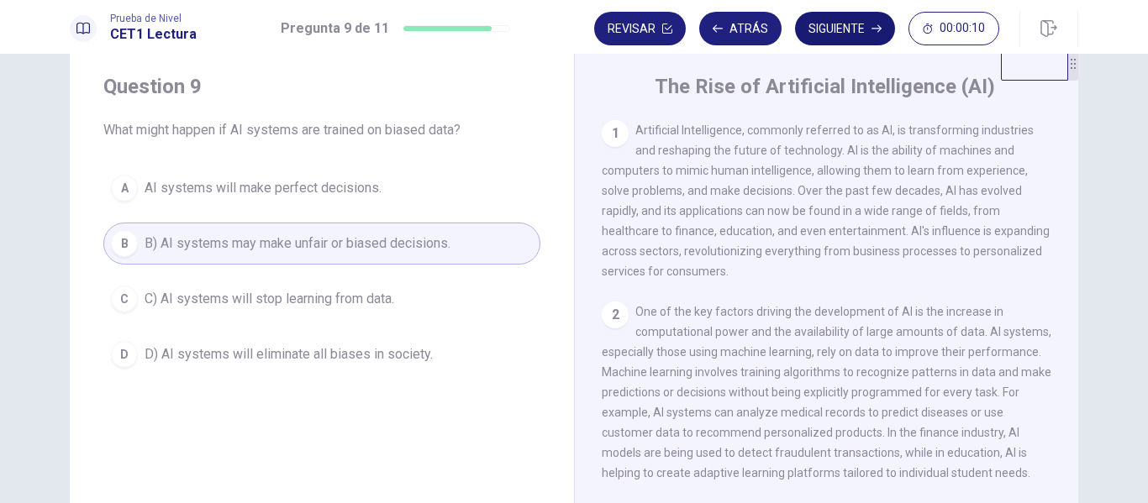
click at [846, 31] on button "Siguiente" at bounding box center [845, 29] width 100 height 34
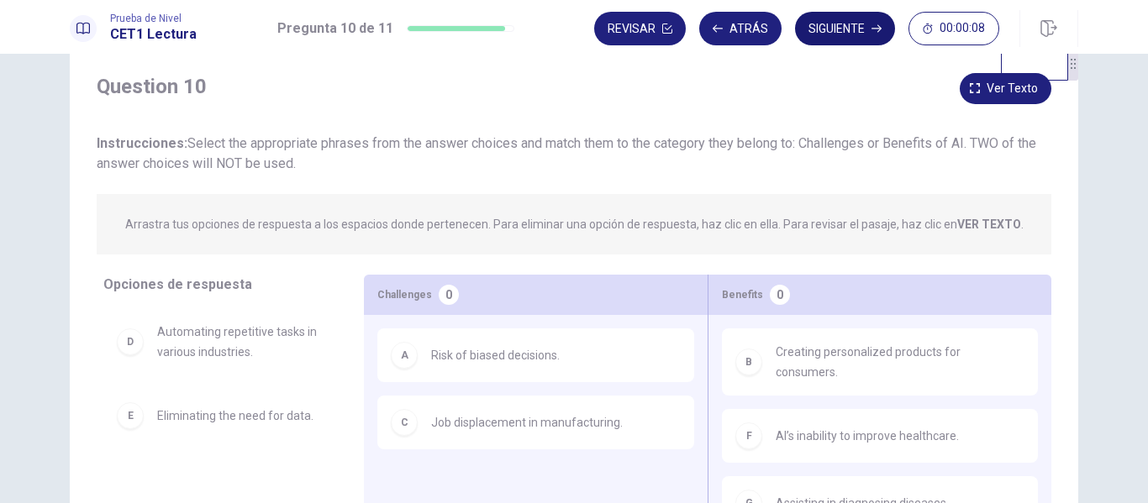
click at [846, 31] on button "Siguiente" at bounding box center [845, 29] width 100 height 34
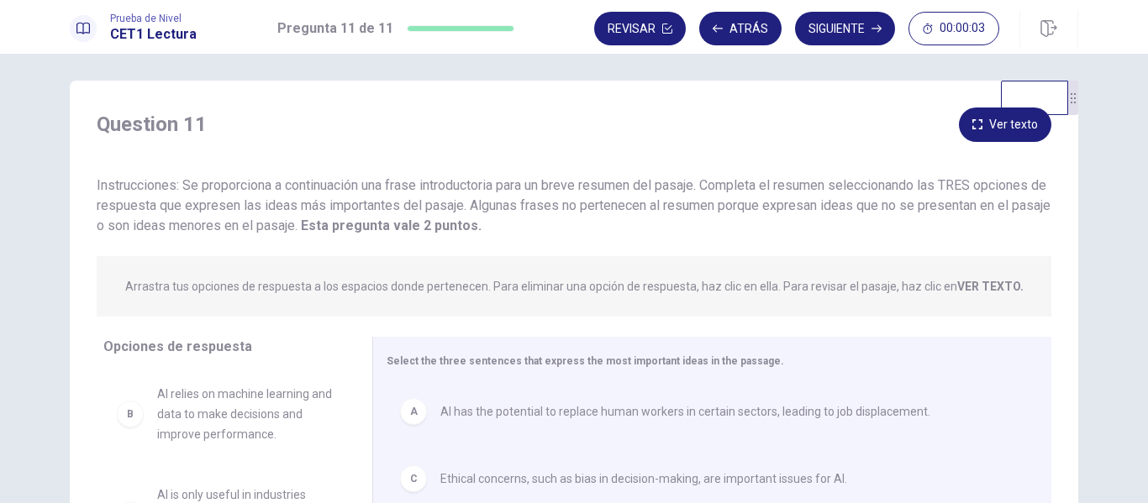
scroll to position [0, 0]
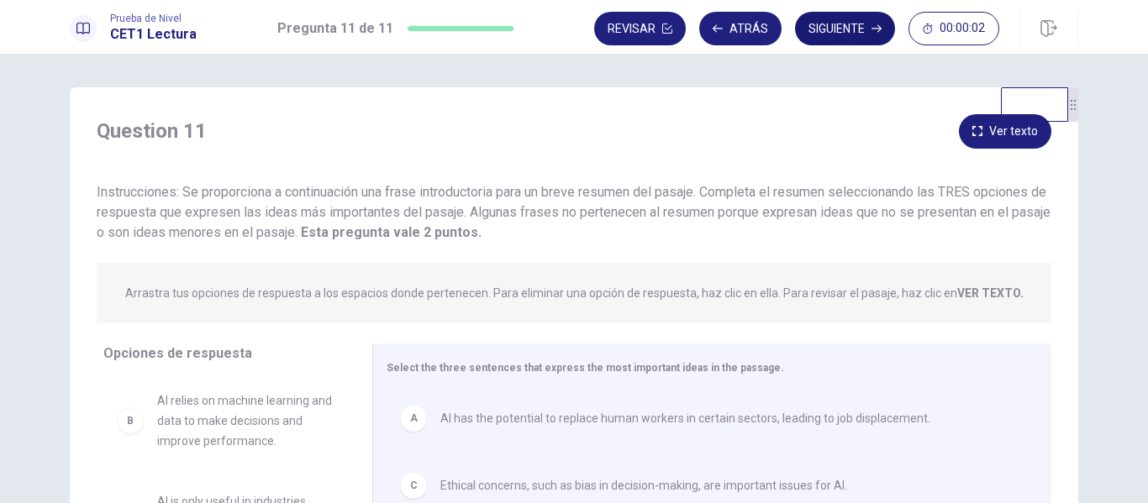
click at [832, 31] on button "Siguiente" at bounding box center [845, 29] width 100 height 34
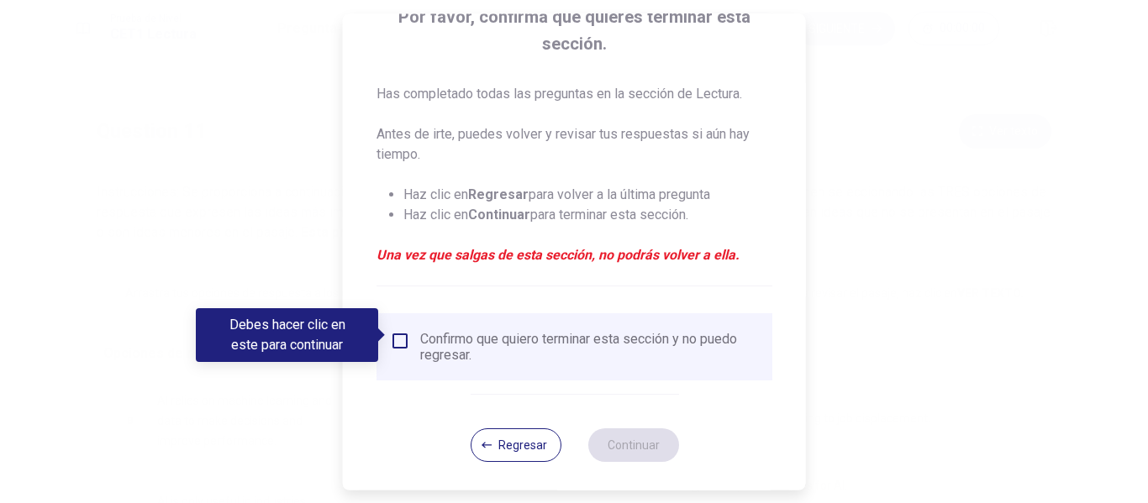
scroll to position [150, 0]
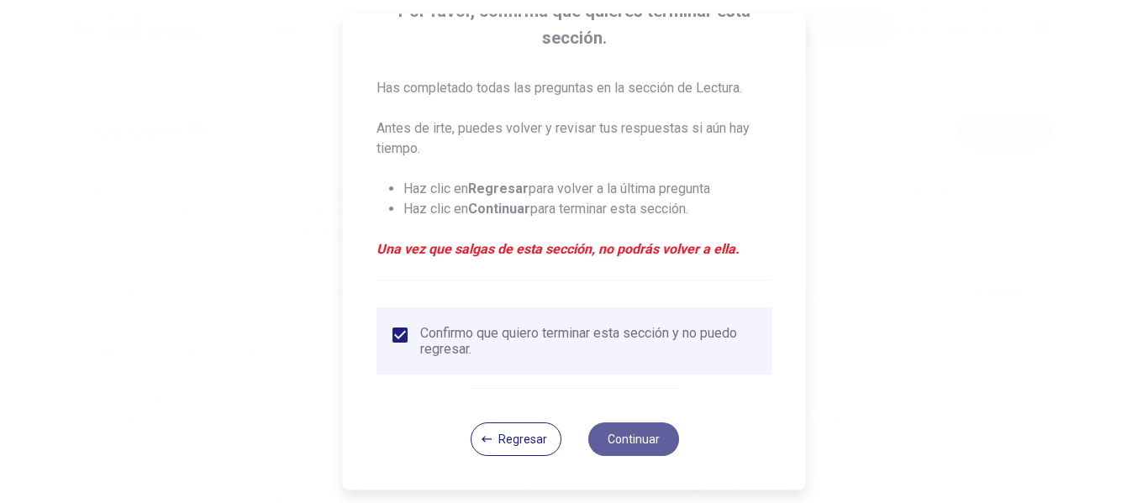
click at [647, 440] on button "Continuar" at bounding box center [633, 440] width 91 height 34
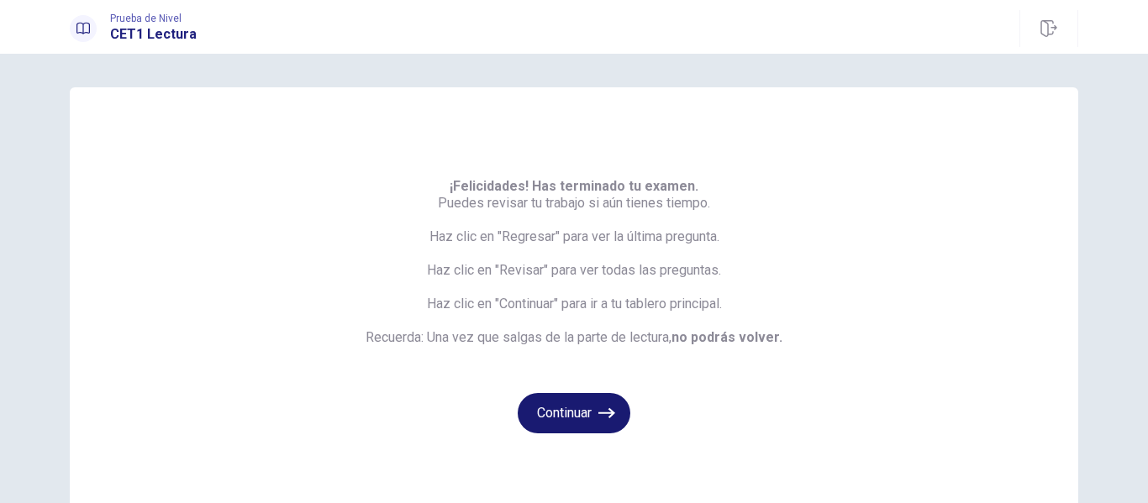
click at [585, 413] on button "Continuar" at bounding box center [574, 413] width 113 height 40
